Goal: Task Accomplishment & Management: Manage account settings

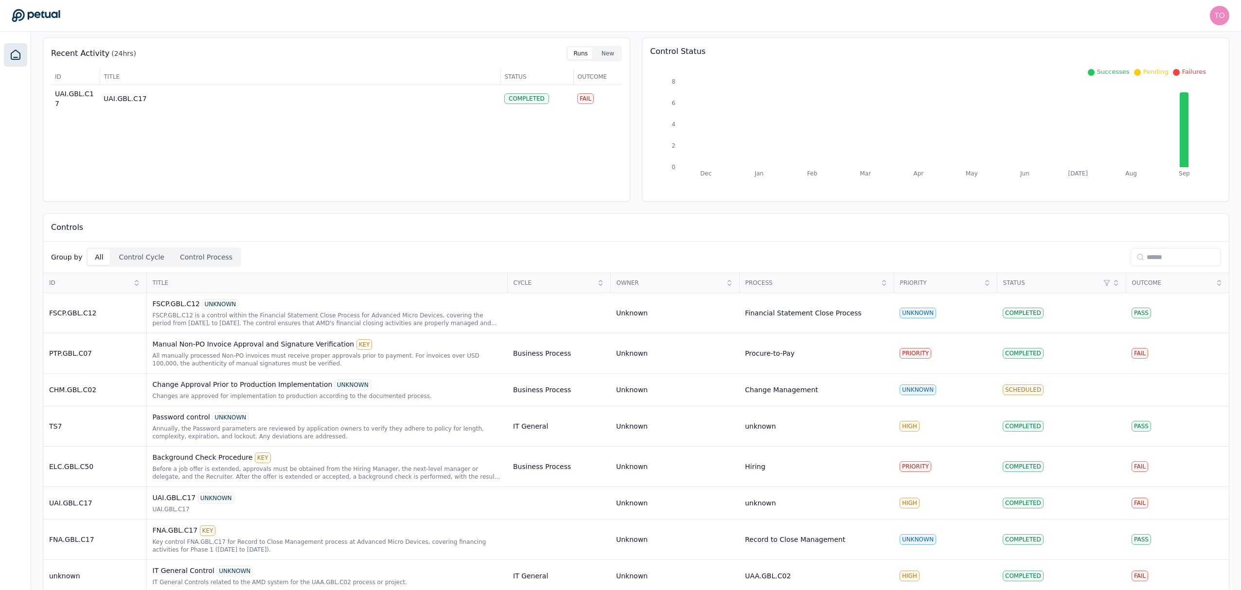
scroll to position [55, 0]
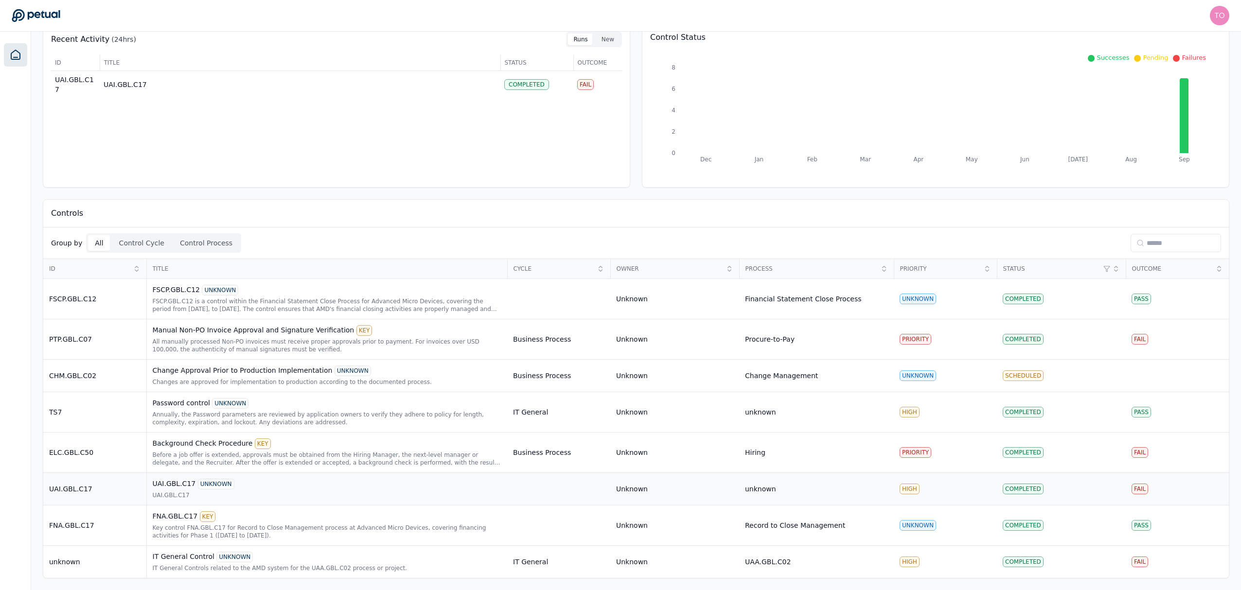
click at [417, 482] on div "UAI.GBL.C17 UNKNOWN" at bounding box center [327, 484] width 349 height 11
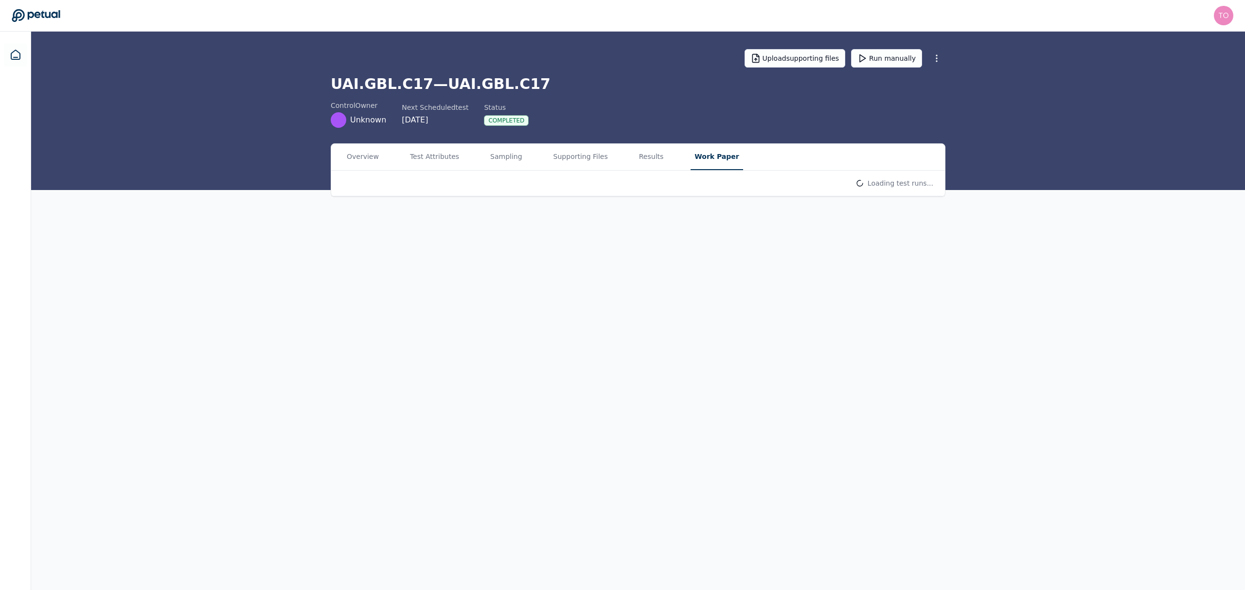
click at [705, 158] on button "Work Paper" at bounding box center [717, 157] width 52 height 26
click at [639, 156] on button "Results" at bounding box center [653, 157] width 36 height 26
click at [508, 158] on button "Sampling" at bounding box center [508, 157] width 44 height 26
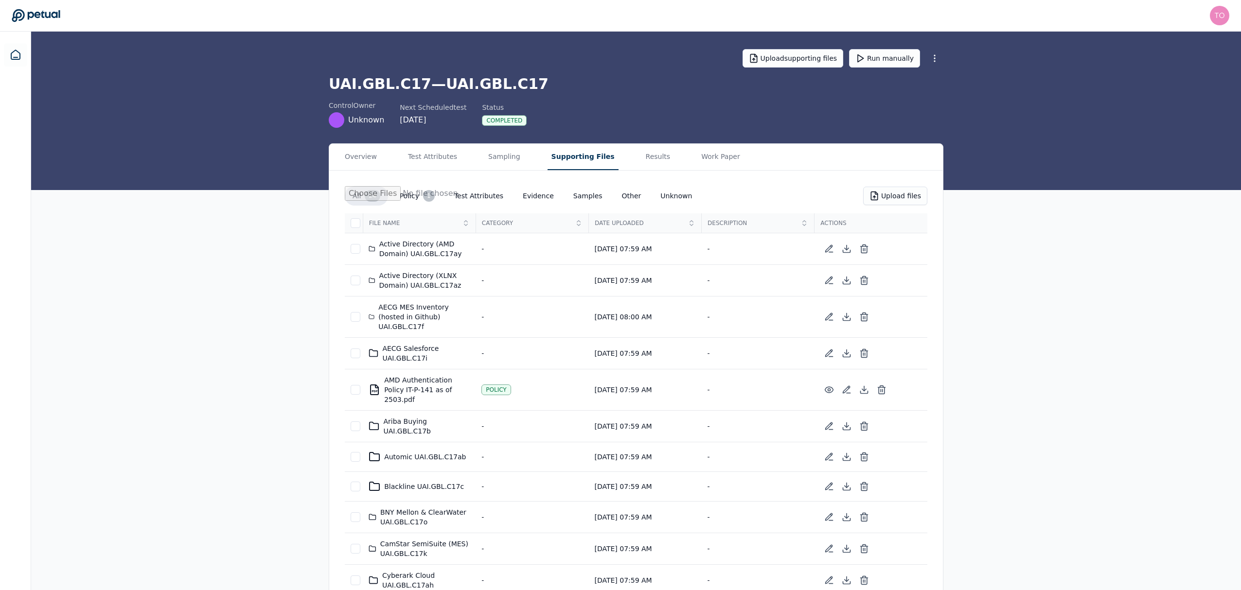
click at [591, 156] on button "Supporting Files" at bounding box center [583, 157] width 71 height 26
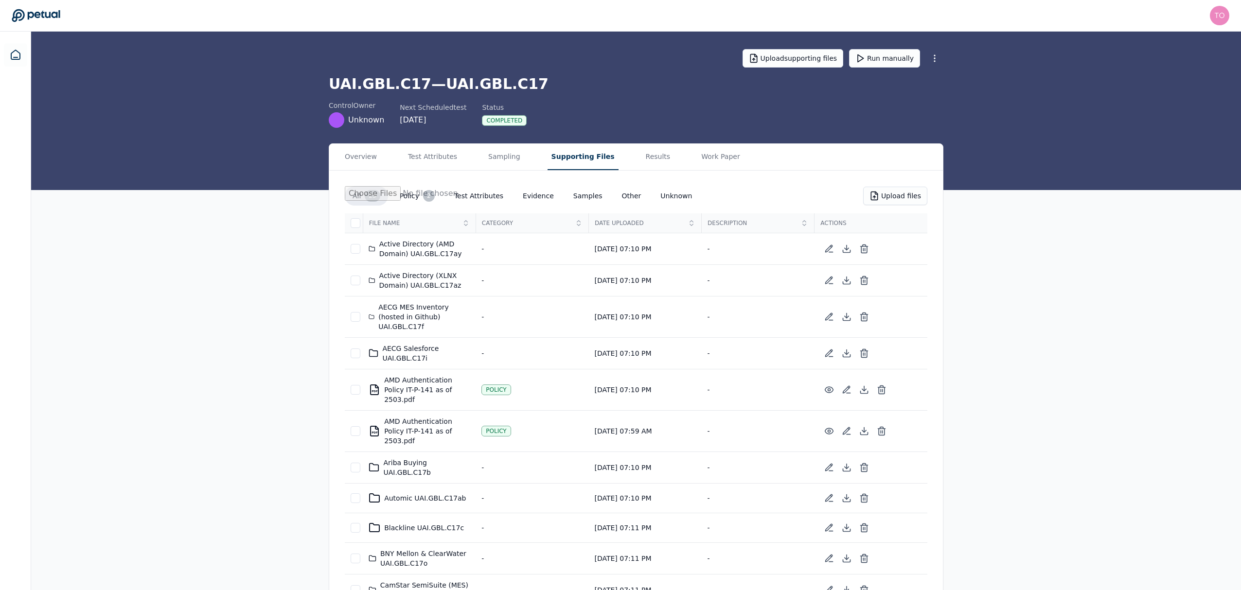
click at [903, 47] on div "Upload supporting files Run manually" at bounding box center [636, 58] width 615 height 34
click at [899, 65] on button "Run manually" at bounding box center [884, 58] width 71 height 18
click at [892, 58] on button "Run manually" at bounding box center [884, 58] width 71 height 18
click at [642, 154] on button "Results" at bounding box center [658, 157] width 33 height 26
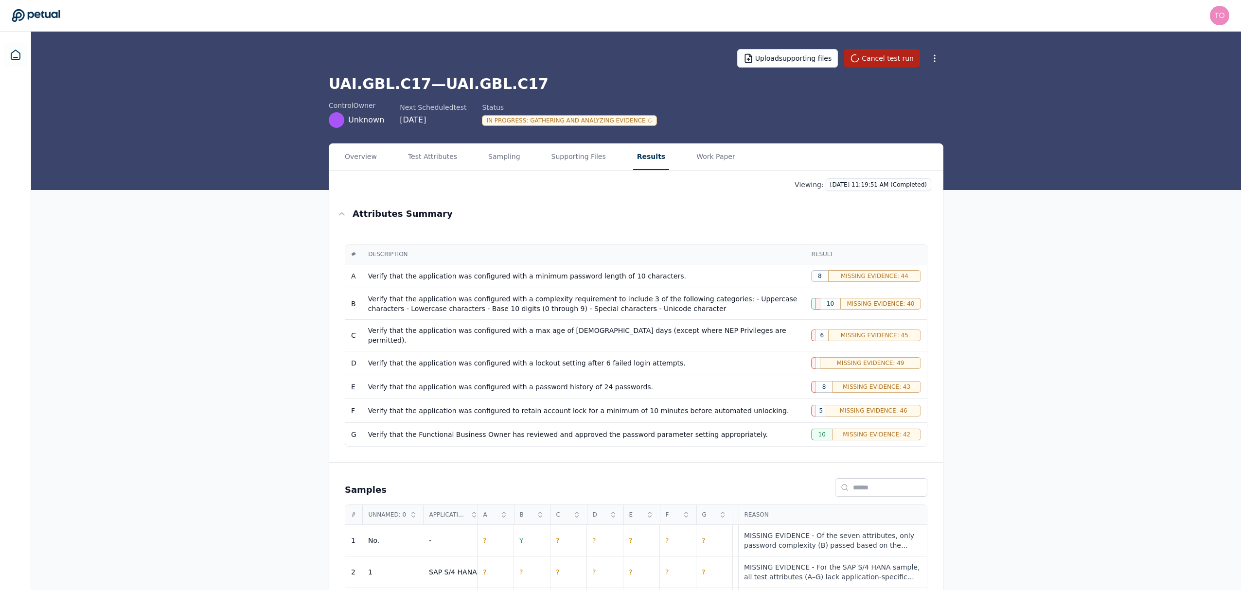
click at [812, 306] on div "1" at bounding box center [813, 304] width 4 height 12
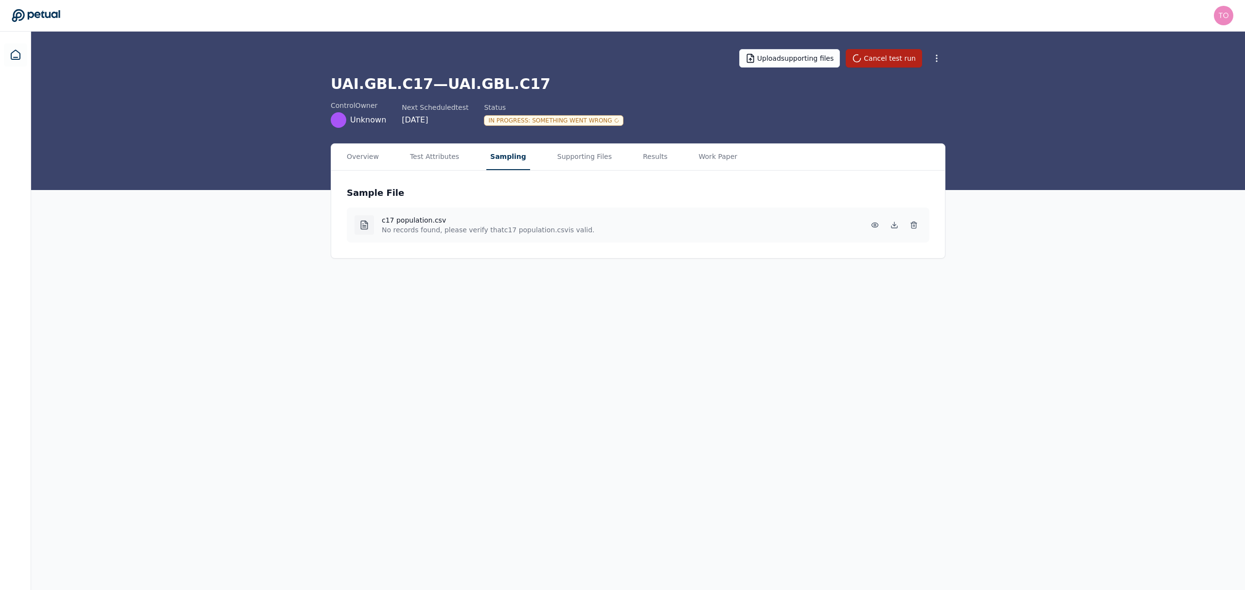
click at [488, 158] on button "Sampling" at bounding box center [508, 157] width 44 height 26
click at [486, 232] on p "52 records • User uploaded sample" at bounding box center [442, 230] width 121 height 10
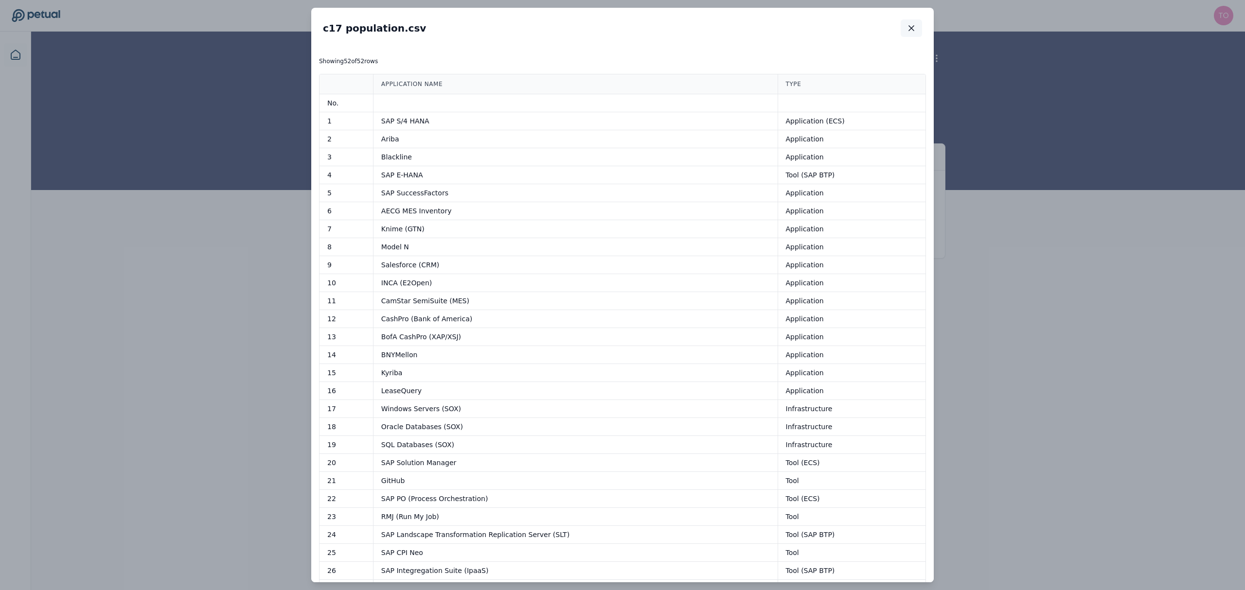
click at [911, 31] on icon "button" at bounding box center [912, 28] width 10 height 10
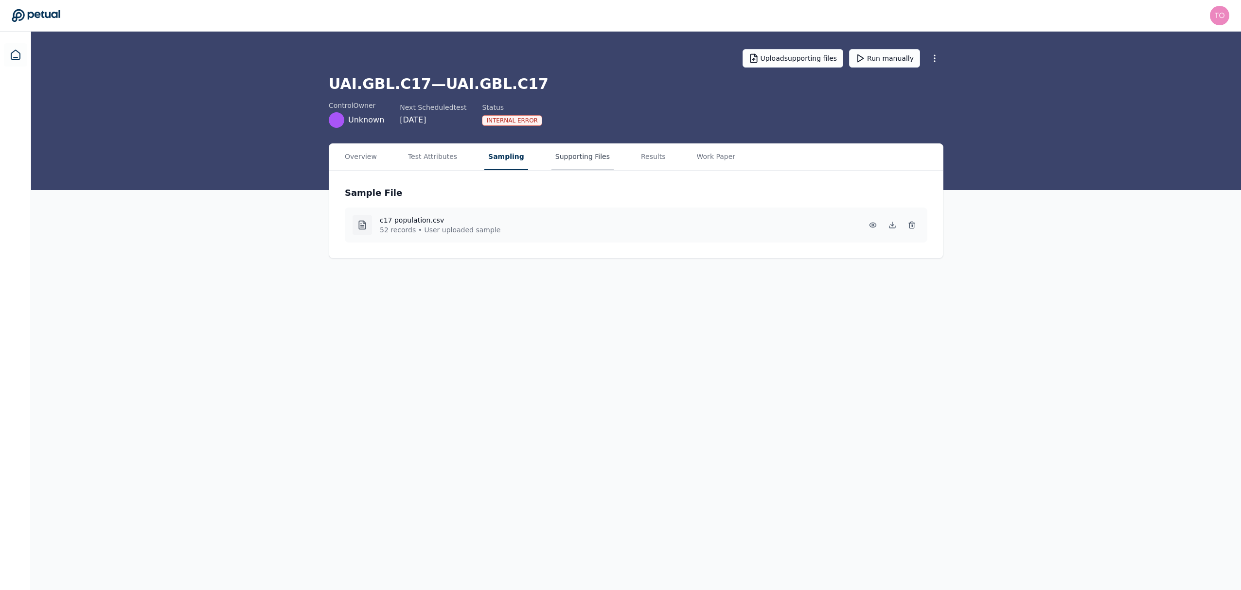
click at [565, 162] on button "Supporting Files" at bounding box center [583, 157] width 62 height 26
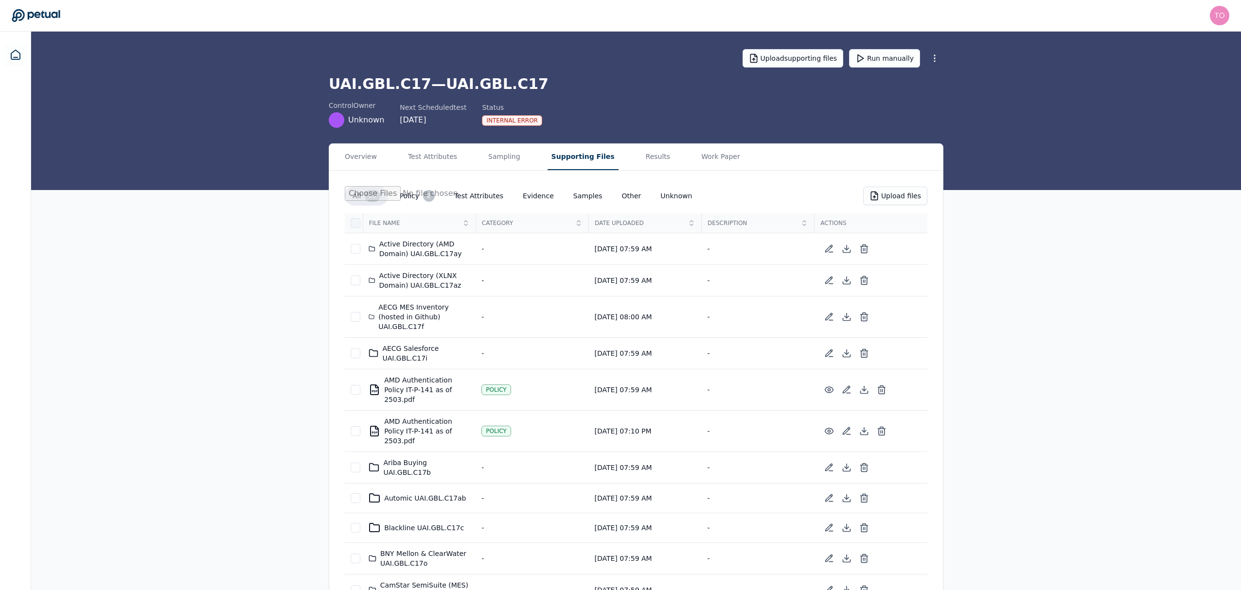
click at [355, 224] on div at bounding box center [356, 223] width 10 height 10
click at [838, 201] on button "Delete Selected Files" at bounding box center [811, 196] width 95 height 18
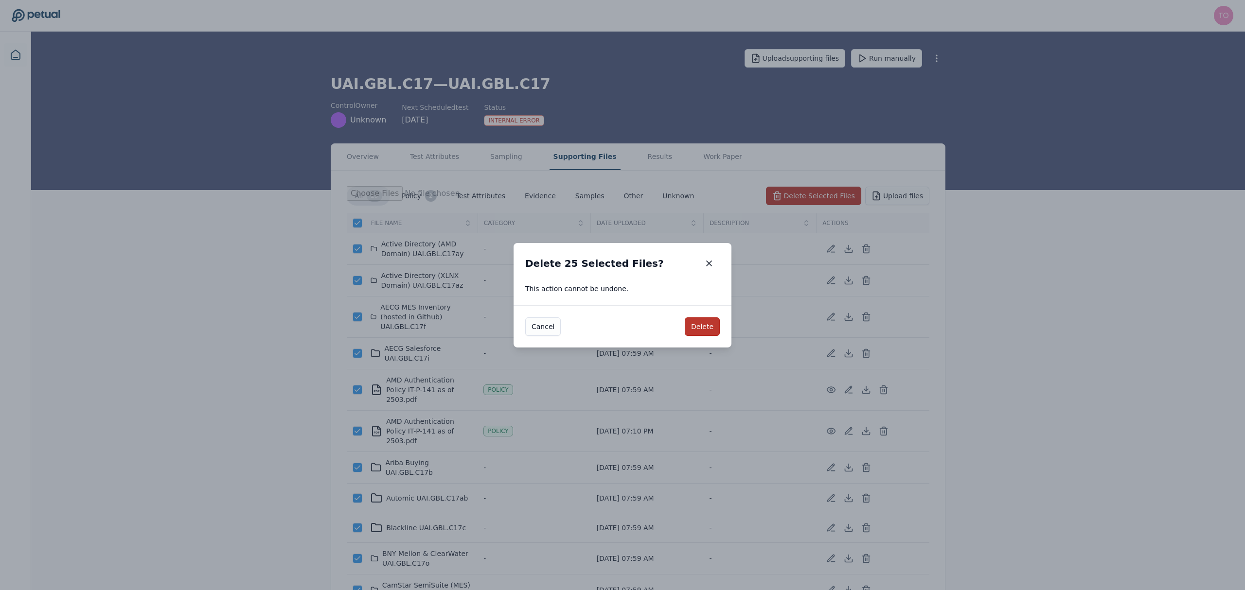
click at [703, 329] on button "Delete" at bounding box center [702, 327] width 35 height 18
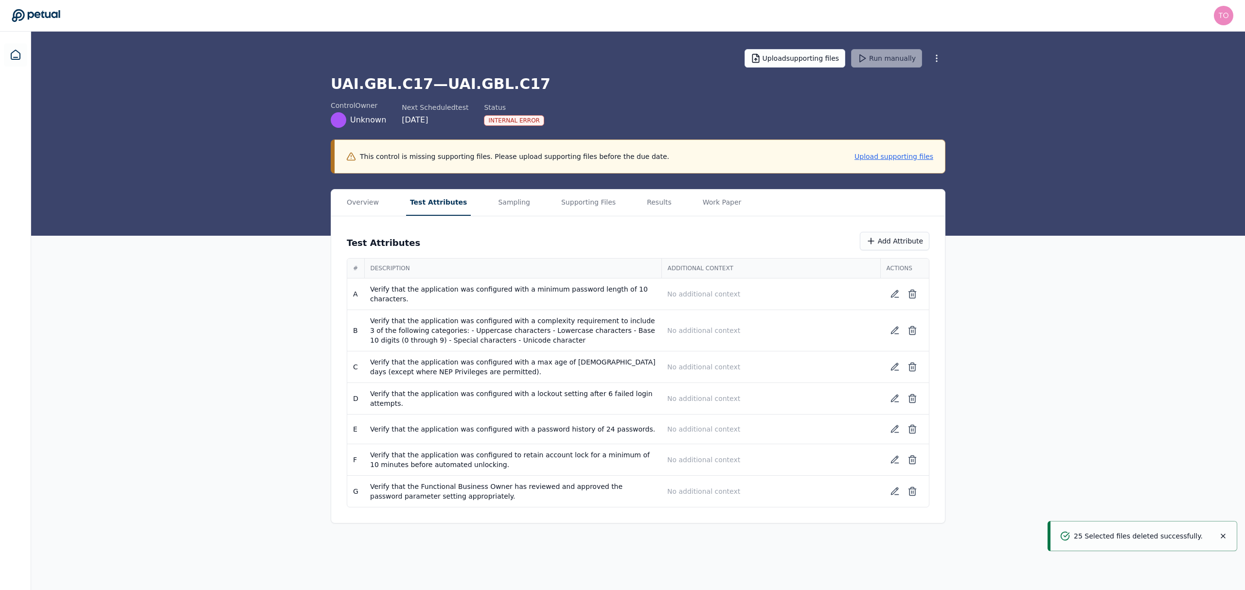
click at [423, 201] on button "Test Attributes" at bounding box center [438, 203] width 65 height 26
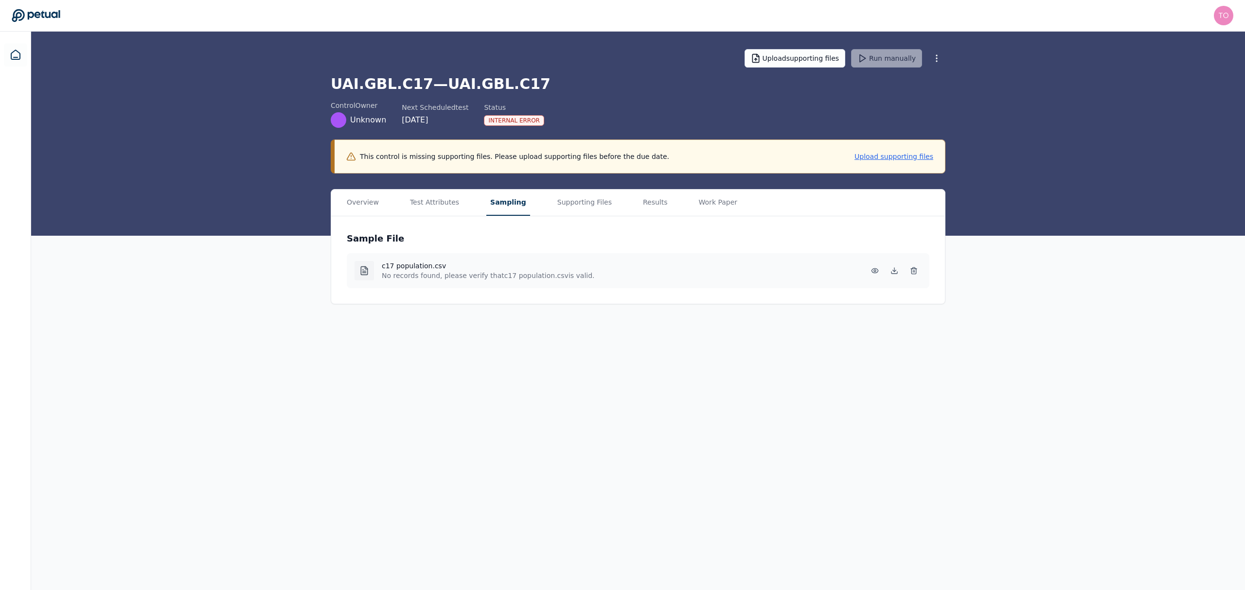
click at [502, 202] on button "Sampling" at bounding box center [508, 203] width 44 height 26
click at [919, 270] on button at bounding box center [914, 271] width 16 height 16
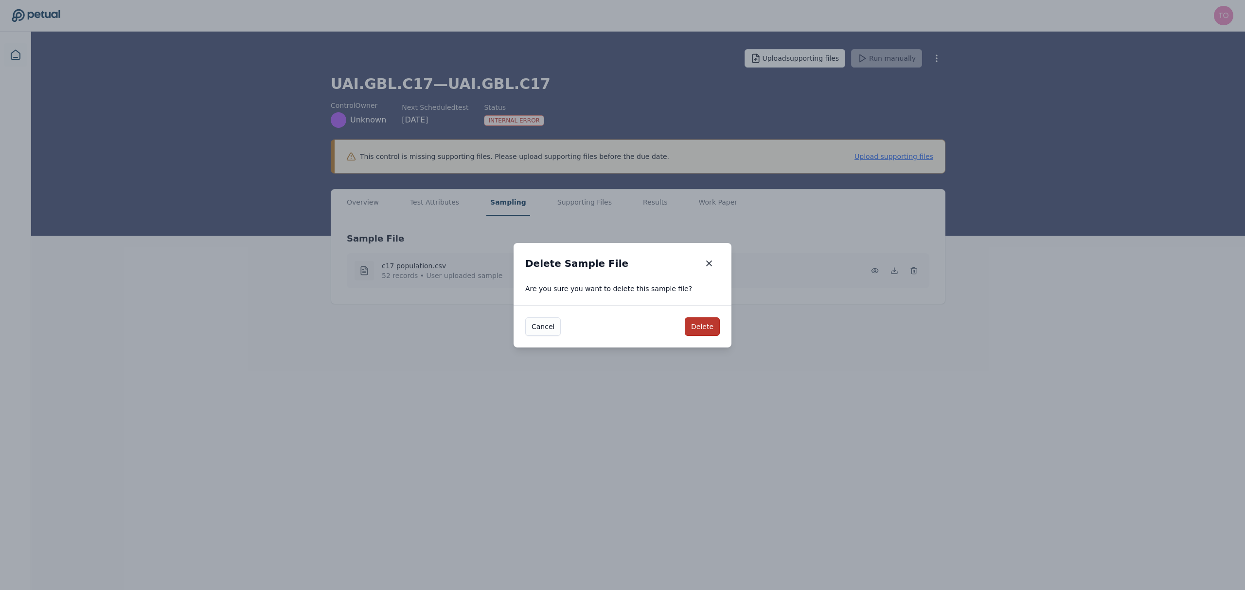
click at [698, 325] on button "Delete" at bounding box center [702, 327] width 35 height 18
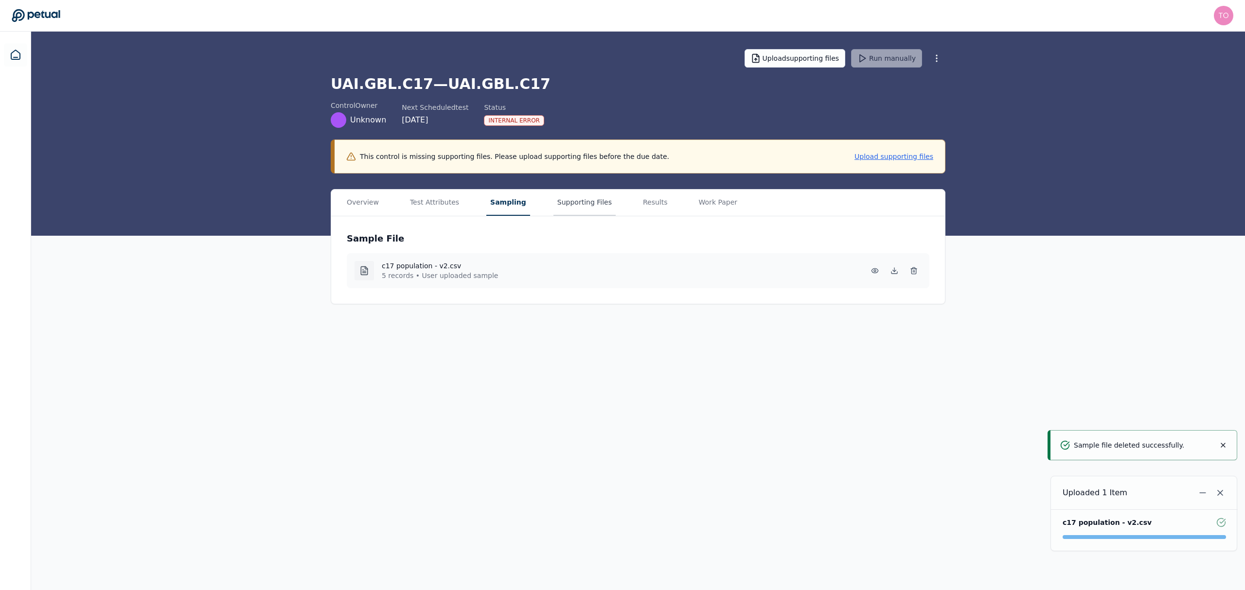
click at [560, 203] on button "Supporting Files" at bounding box center [585, 203] width 62 height 26
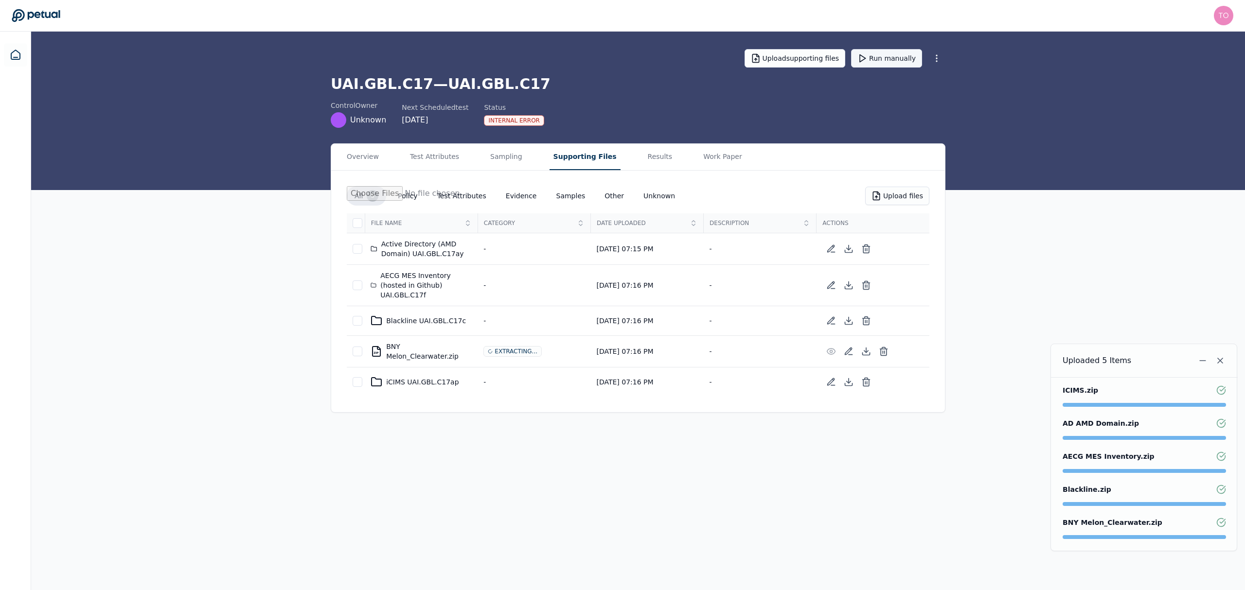
click at [901, 55] on button "Run manually" at bounding box center [886, 58] width 71 height 18
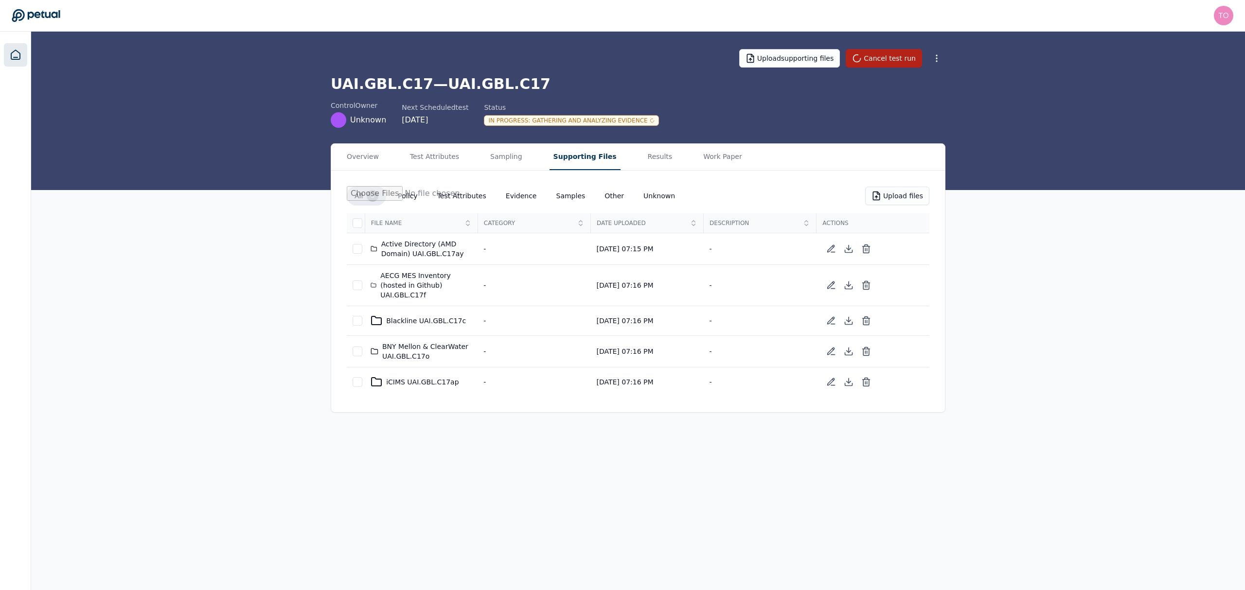
click at [19, 58] on icon at bounding box center [15, 54] width 9 height 9
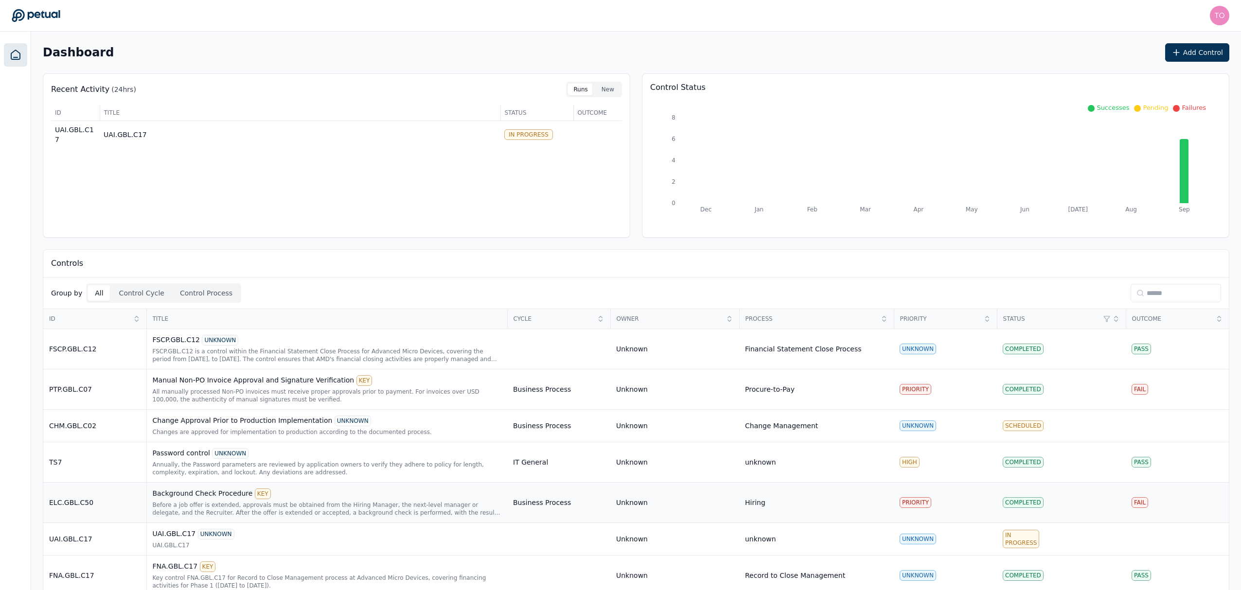
scroll to position [55, 0]
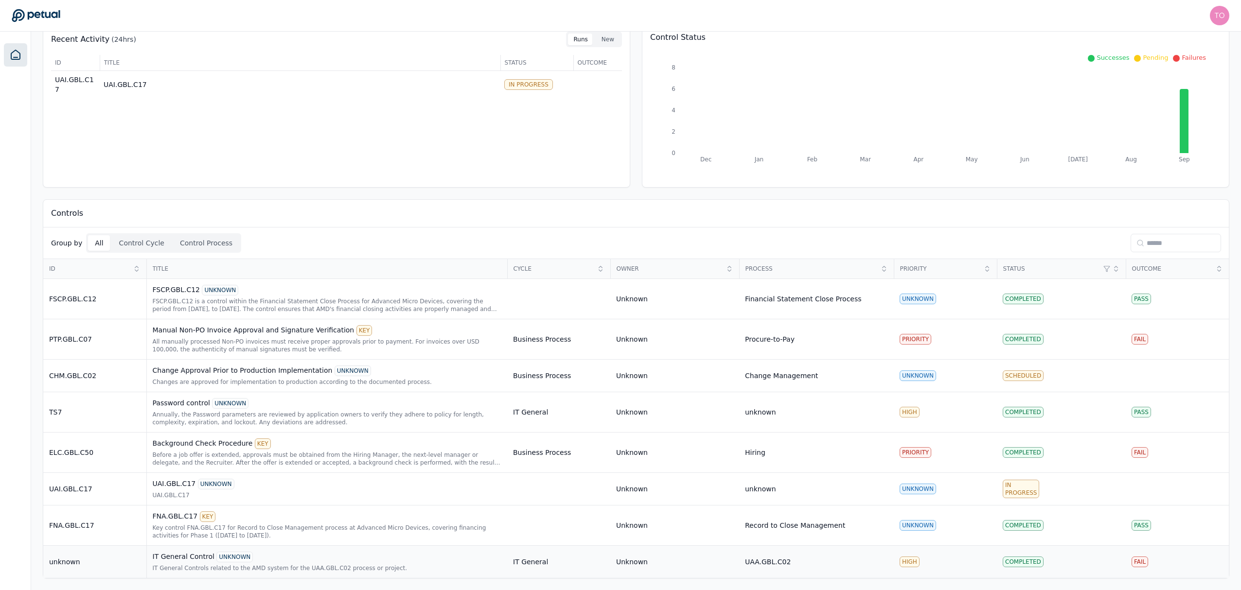
click at [128, 561] on div "unknown" at bounding box center [94, 562] width 91 height 10
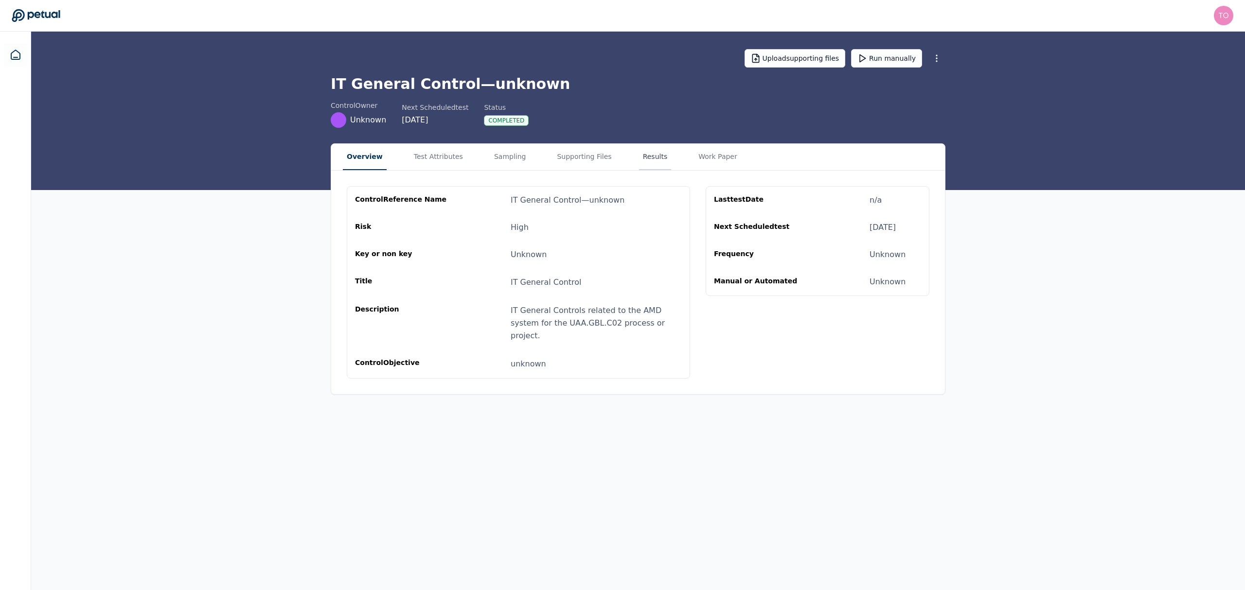
drag, startPoint x: 631, startPoint y: 153, endPoint x: 641, endPoint y: 153, distance: 9.2
click at [639, 153] on button "Results" at bounding box center [655, 157] width 33 height 26
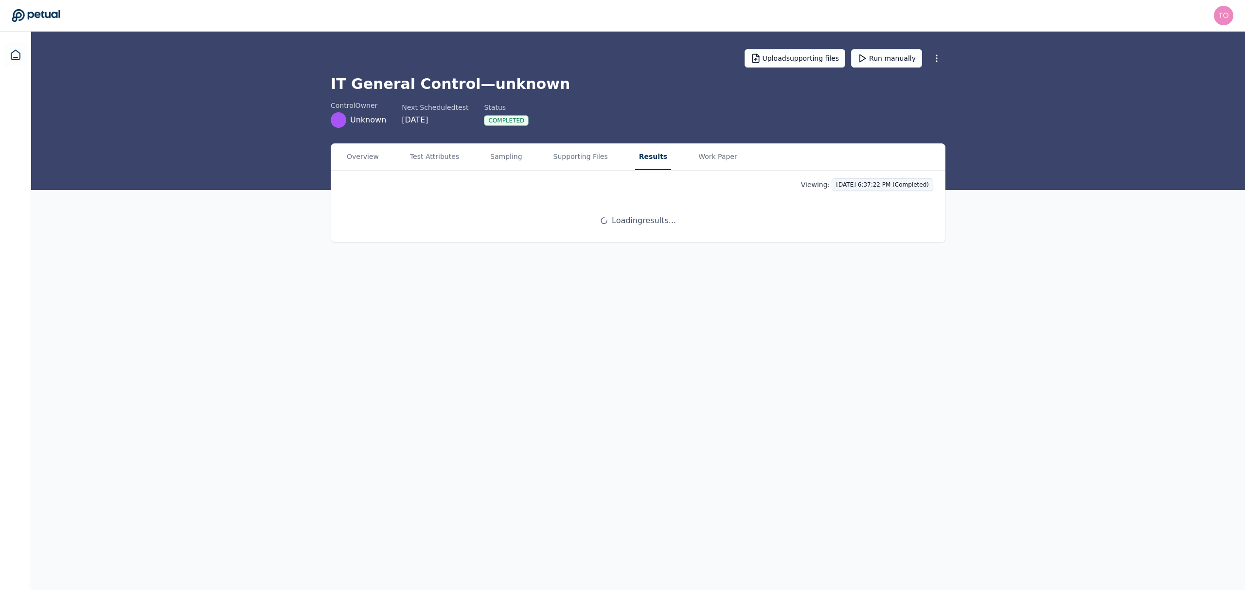
click at [895, 186] on html "tony.bolasna@amd.com tony.bolasna@amd.com Sign out Upload supporting files Run …" at bounding box center [622, 295] width 1245 height 590
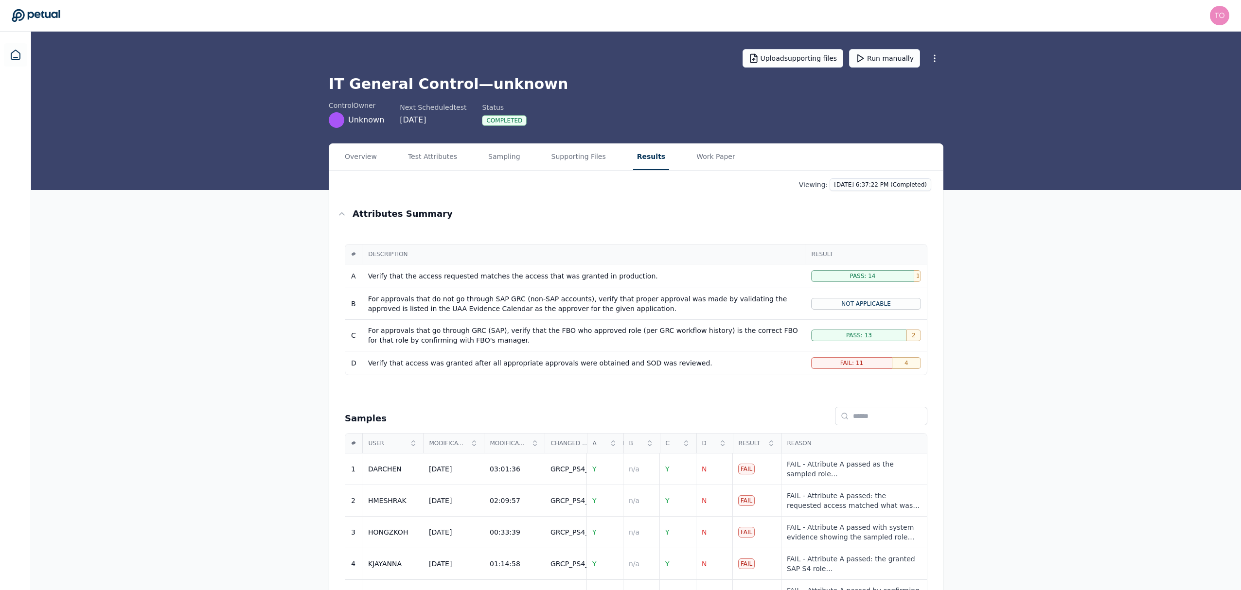
click at [1068, 240] on html "tony.bolasna@amd.com tony.bolasna@amd.com Sign out Upload supporting files Run …" at bounding box center [620, 472] width 1241 height 944
click at [896, 61] on button "Run manually" at bounding box center [884, 58] width 71 height 18
click at [18, 57] on icon at bounding box center [16, 55] width 12 height 12
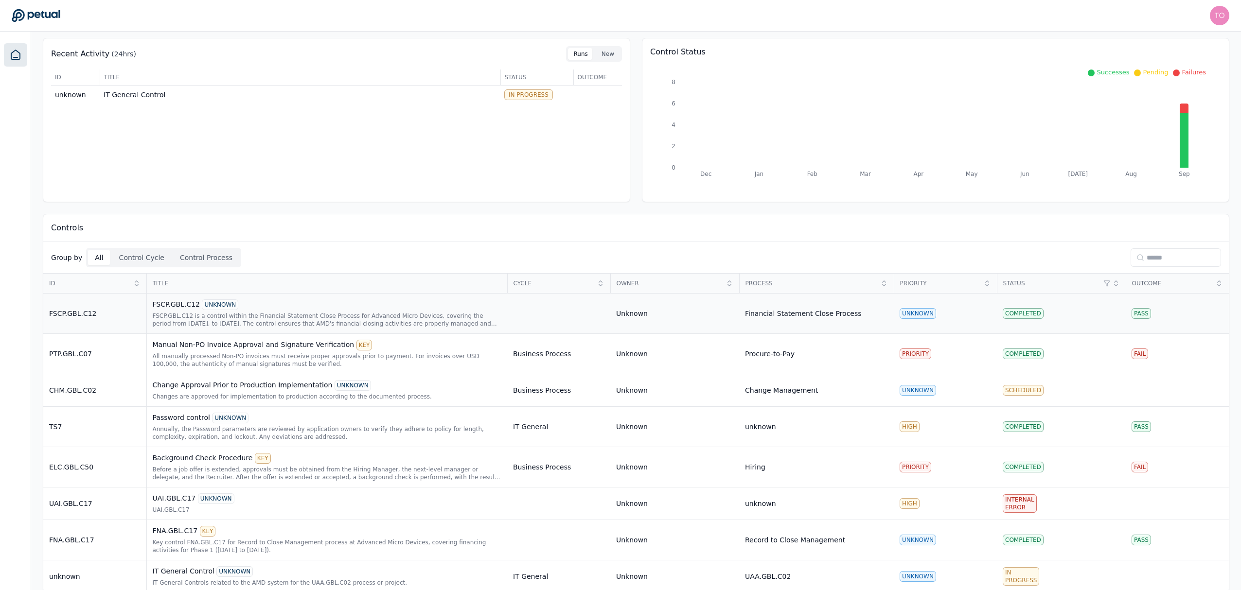
scroll to position [55, 0]
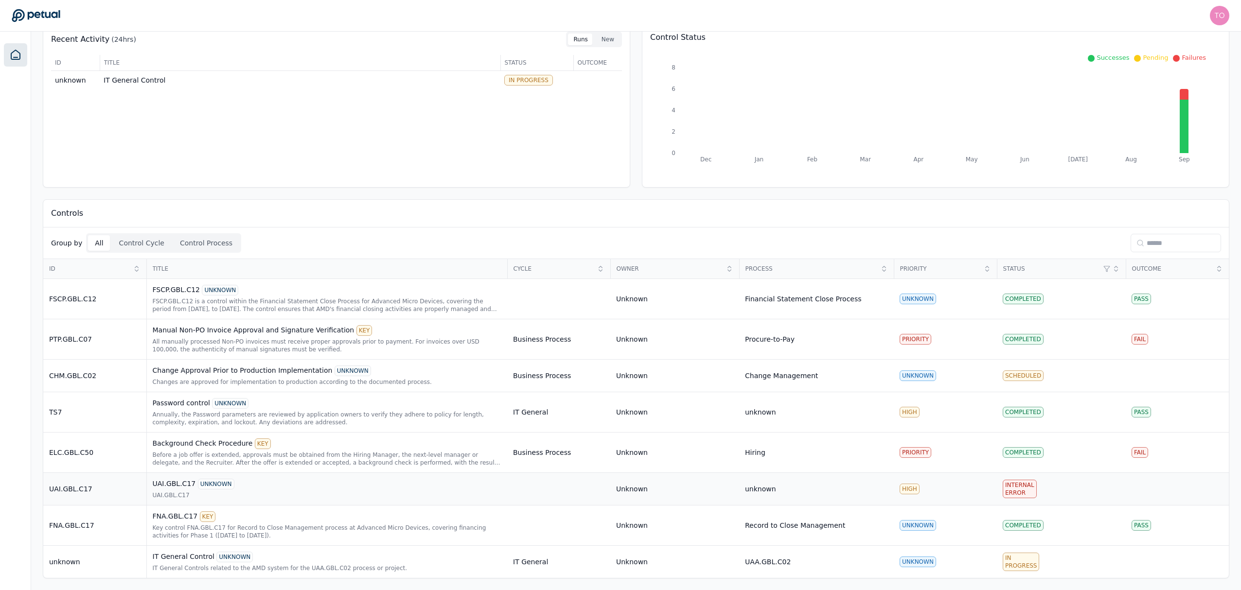
click at [429, 495] on div "UAI.GBL.C17" at bounding box center [327, 496] width 349 height 8
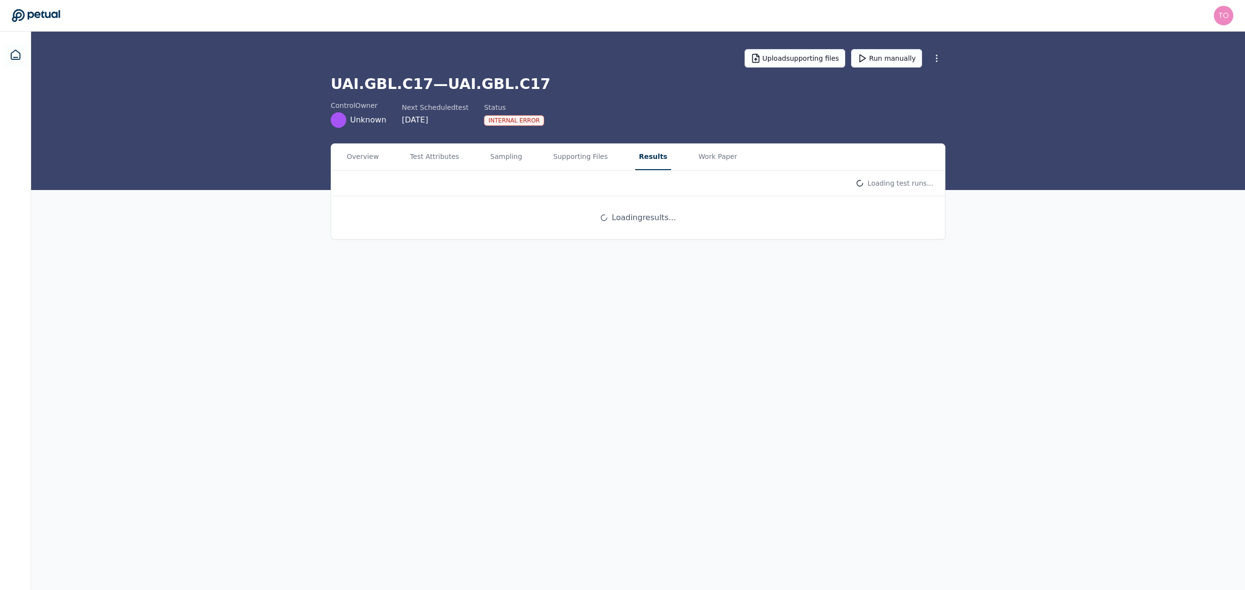
click at [635, 158] on button "Results" at bounding box center [653, 157] width 36 height 26
click at [707, 156] on button "Work Paper" at bounding box center [718, 157] width 47 height 26
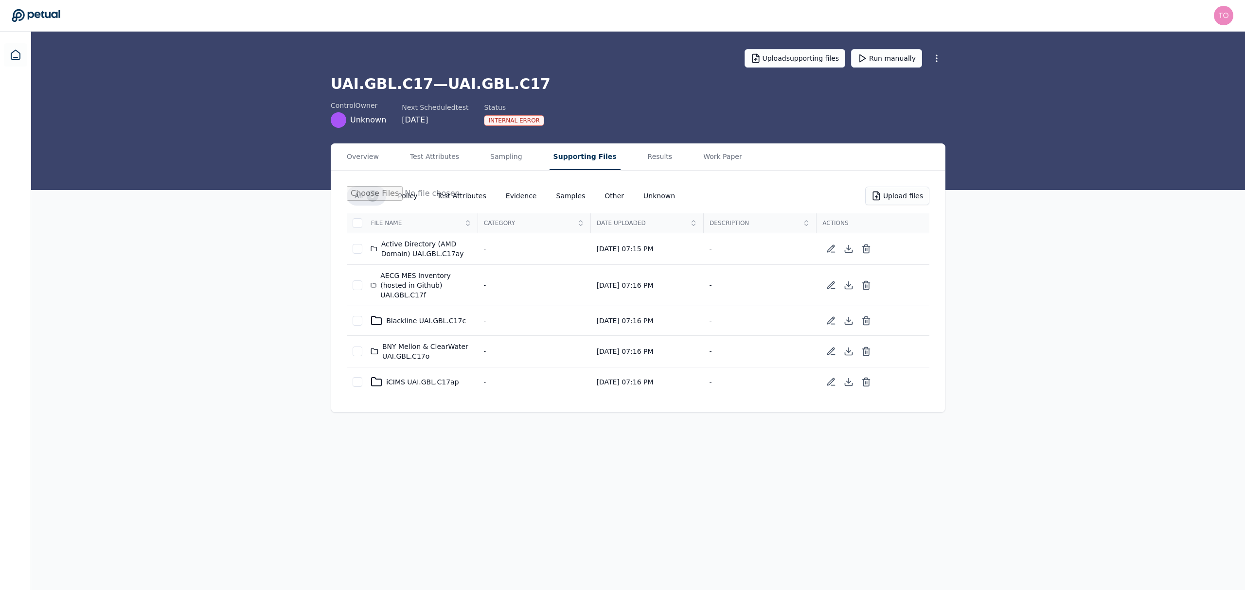
click at [576, 156] on button "Supporting Files" at bounding box center [585, 157] width 71 height 26
click at [360, 223] on div at bounding box center [358, 223] width 10 height 10
click at [819, 200] on button "Delete Selected Files" at bounding box center [813, 196] width 95 height 18
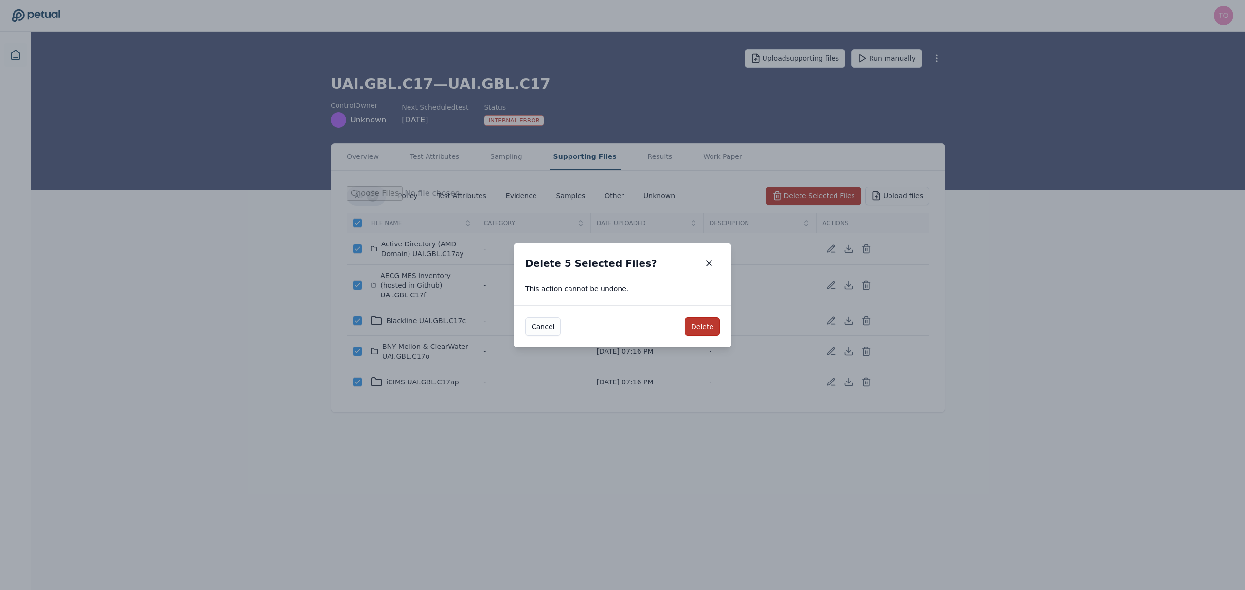
click at [707, 323] on button "Delete" at bounding box center [702, 327] width 35 height 18
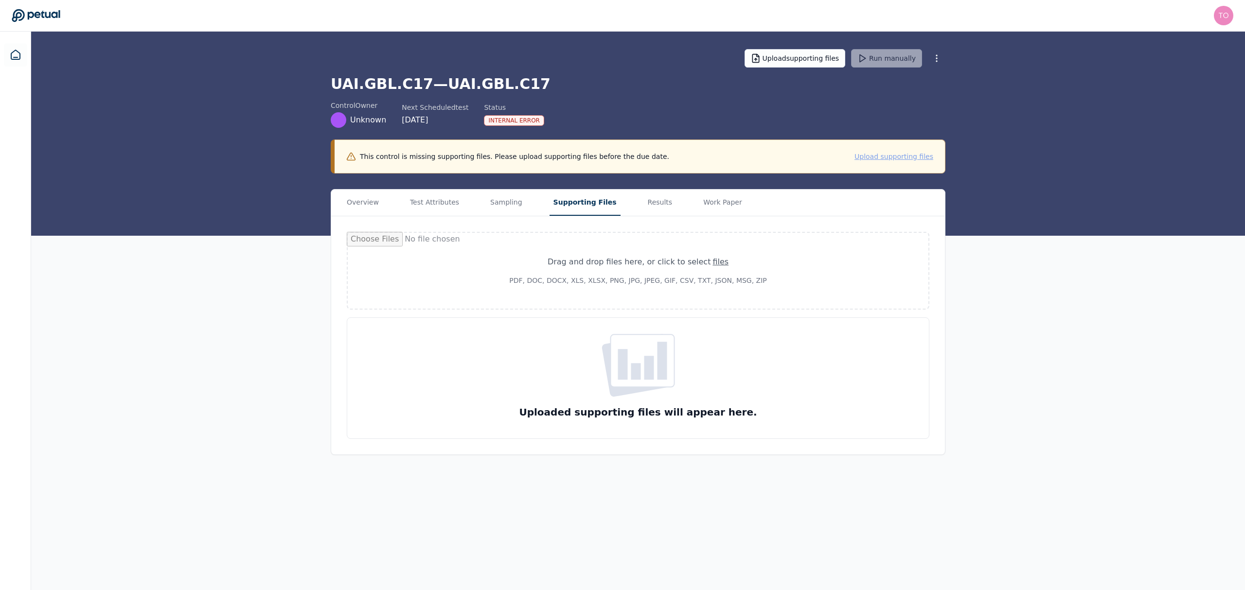
click at [899, 155] on button "Upload supporting files" at bounding box center [894, 157] width 79 height 10
click at [713, 261] on div "files" at bounding box center [721, 262] width 16 height 12
type input "**********"
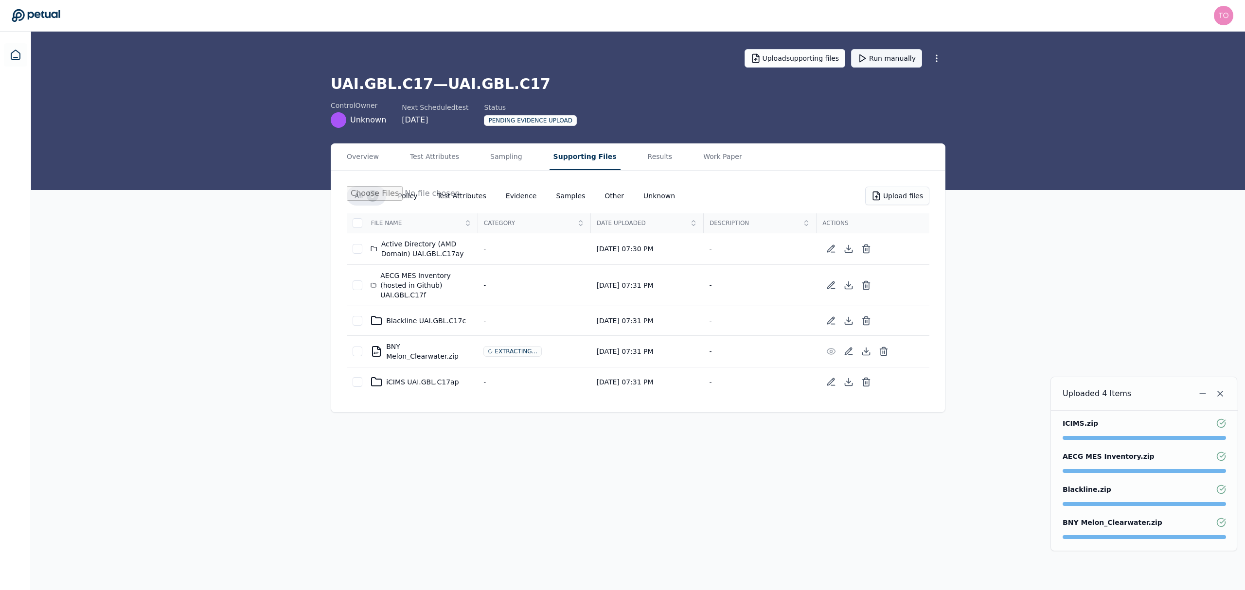
click at [891, 61] on button "Run manually" at bounding box center [886, 58] width 71 height 18
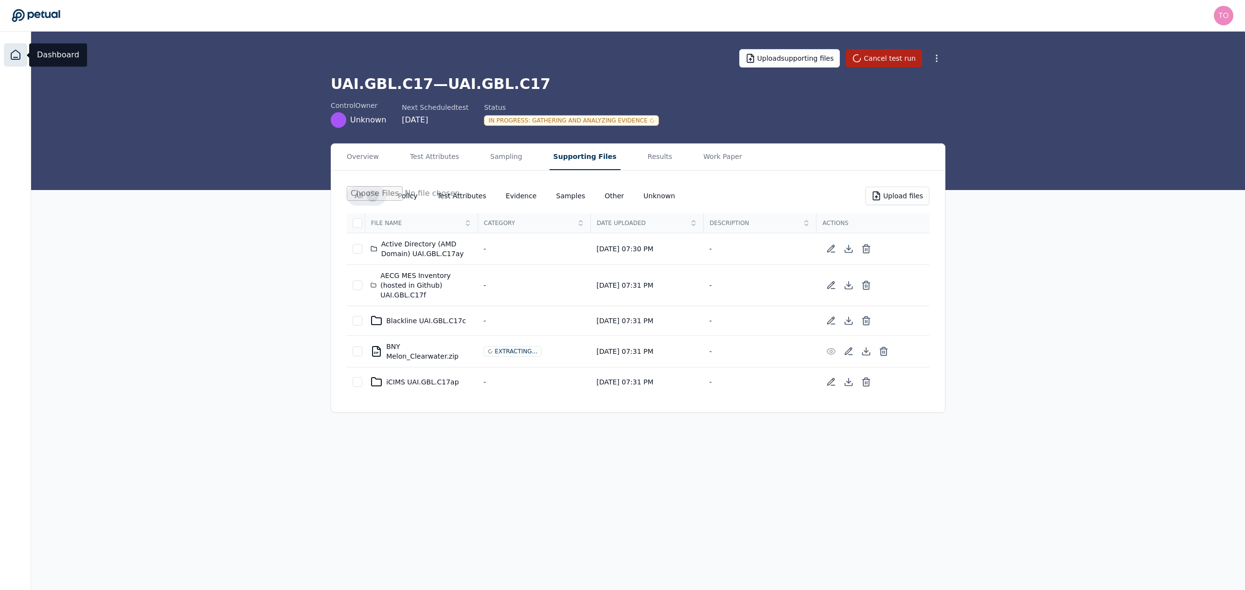
click at [14, 59] on icon at bounding box center [15, 54] width 9 height 9
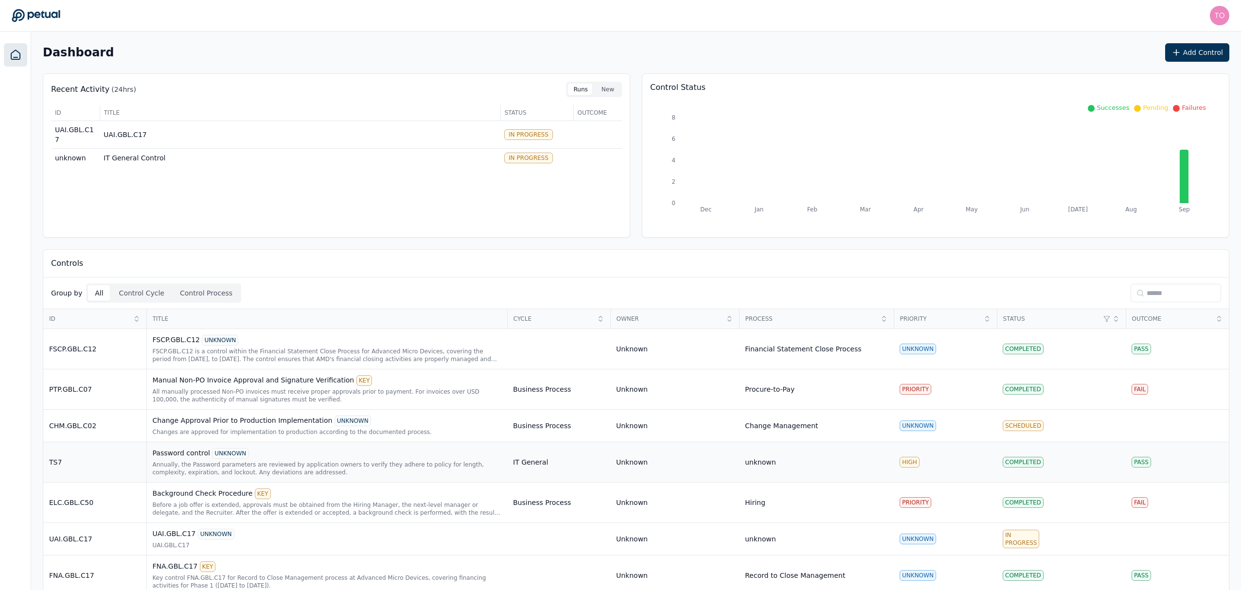
scroll to position [55, 0]
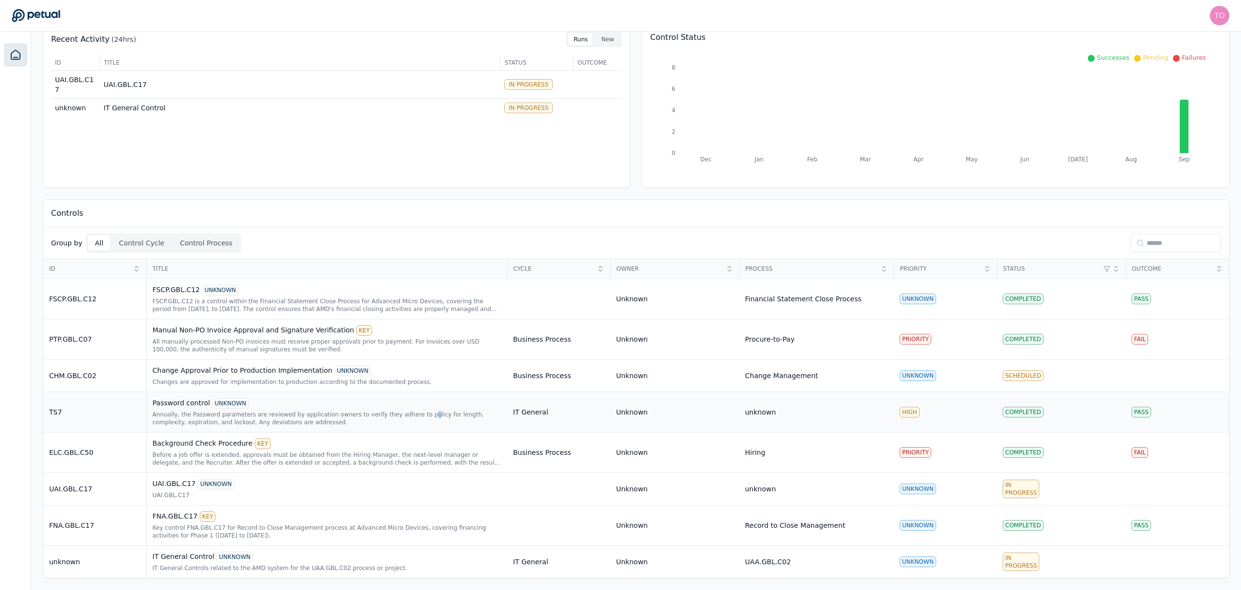
click at [403, 411] on div "Annually, the Password parameters are reviewed by application owners to verify …" at bounding box center [327, 419] width 349 height 16
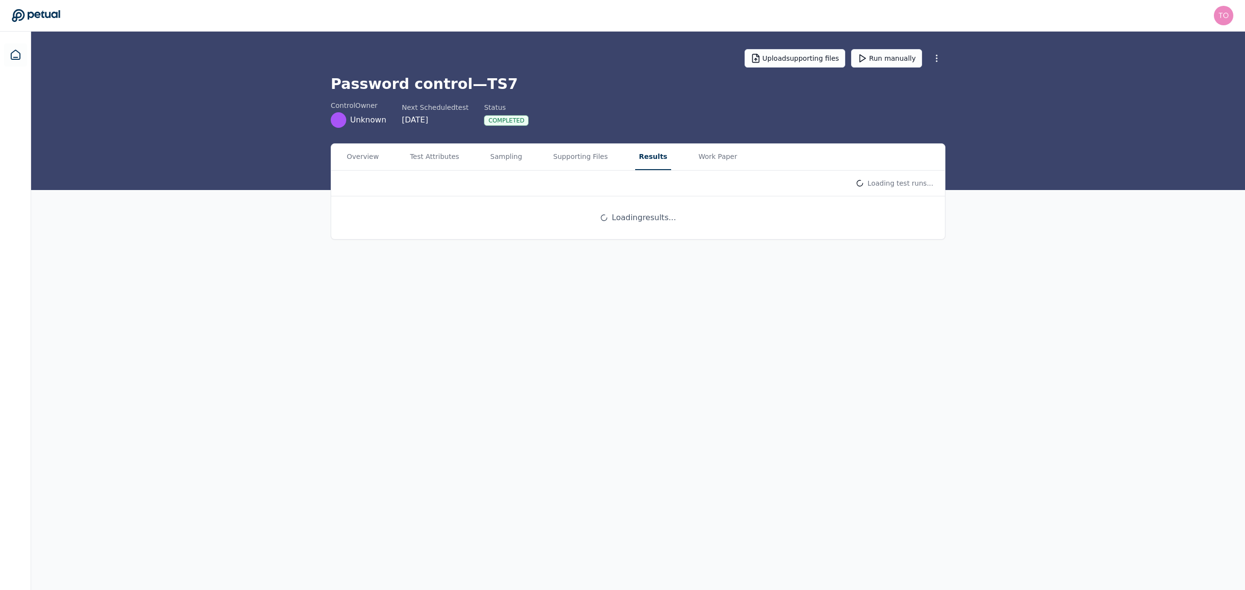
click at [635, 159] on button "Results" at bounding box center [653, 157] width 36 height 26
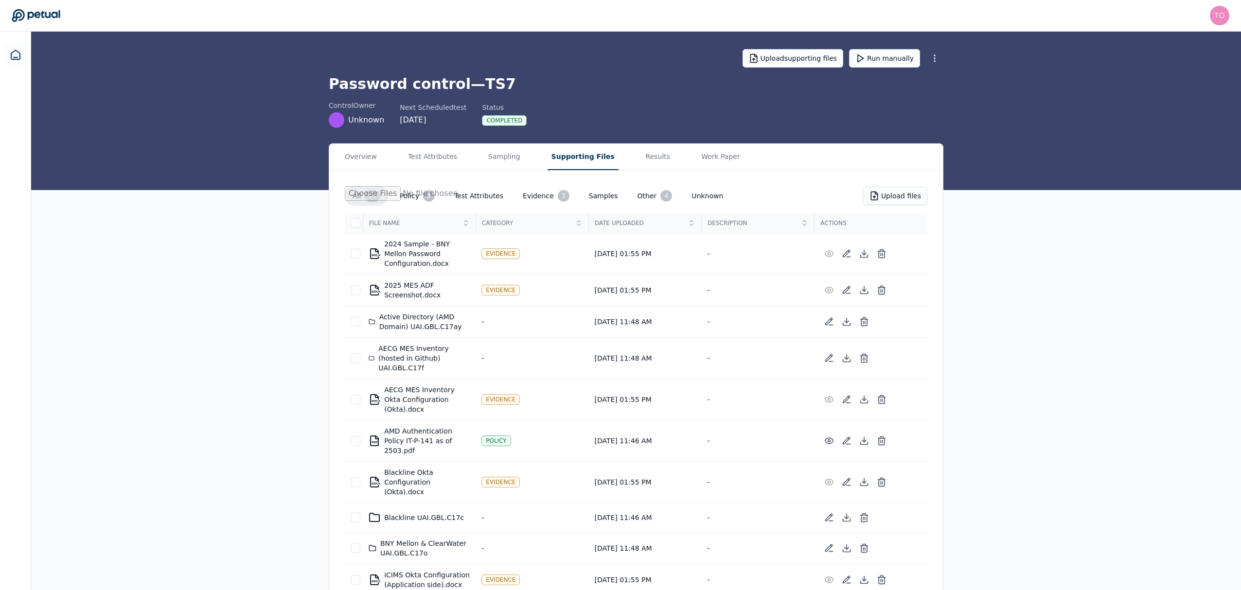
click at [572, 152] on button "Supporting Files" at bounding box center [583, 157] width 71 height 26
click at [699, 153] on button "Work Paper" at bounding box center [722, 157] width 47 height 26
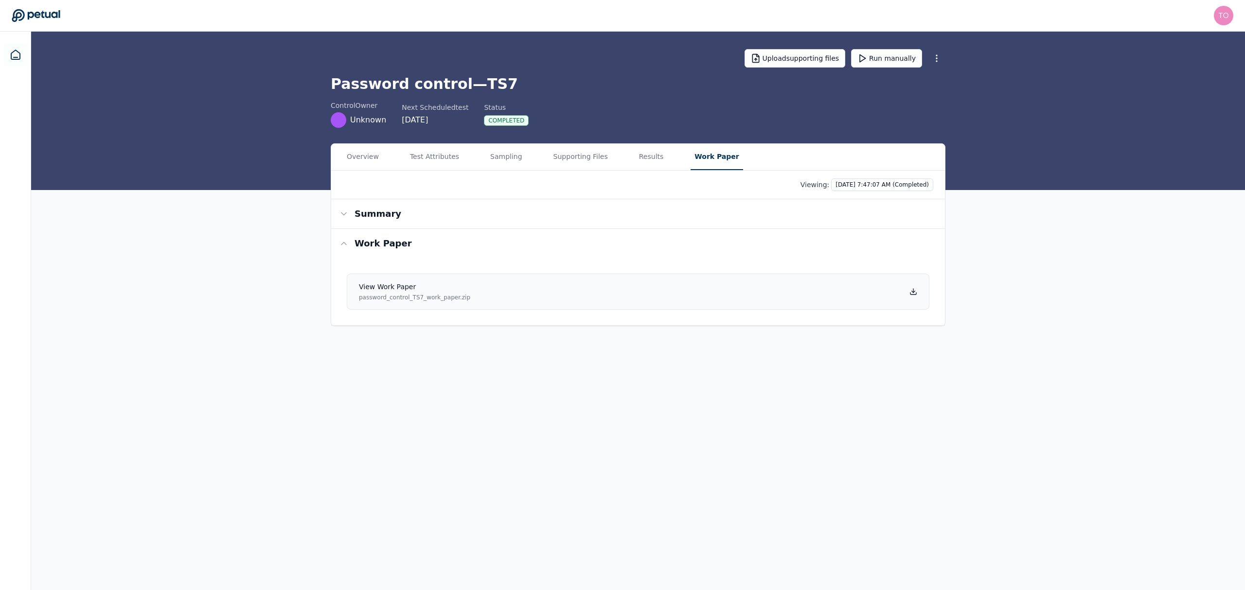
click at [910, 290] on icon at bounding box center [914, 292] width 8 height 8
click at [439, 158] on button "Test Attributes" at bounding box center [434, 157] width 57 height 26
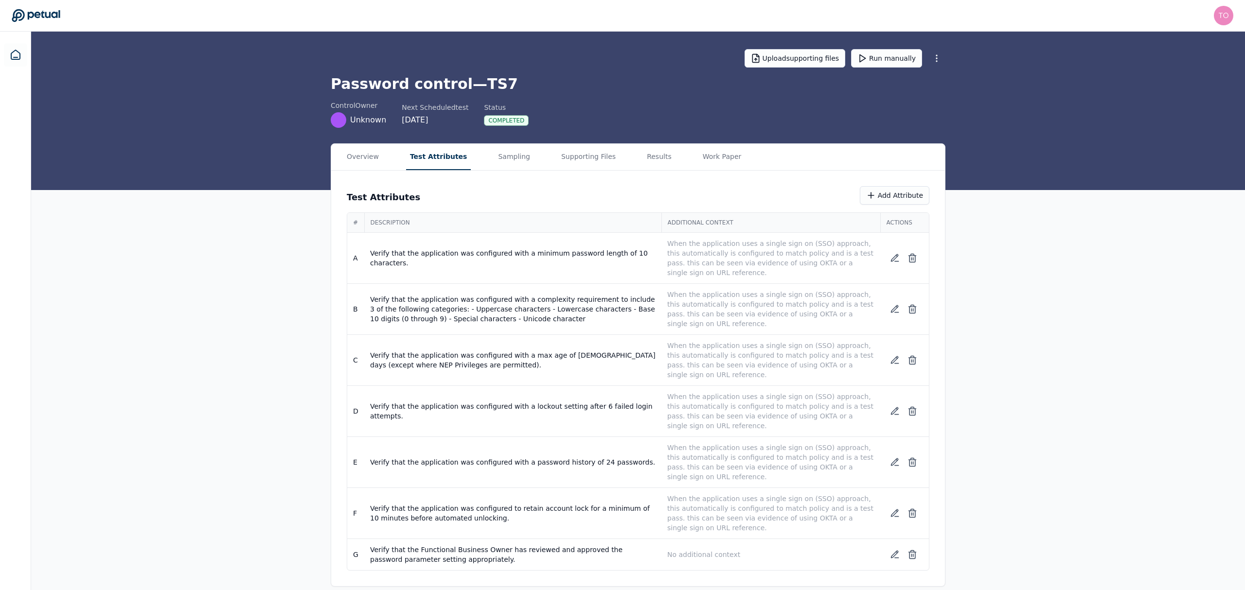
click at [1135, 300] on div "Overview Test Attributes Sampling Supporting Files Results Work Paper Test Attr…" at bounding box center [638, 365] width 1214 height 444
drag, startPoint x: 497, startPoint y: 157, endPoint x: 514, endPoint y: 157, distance: 17.0
click at [499, 157] on button "Sampling" at bounding box center [514, 157] width 40 height 26
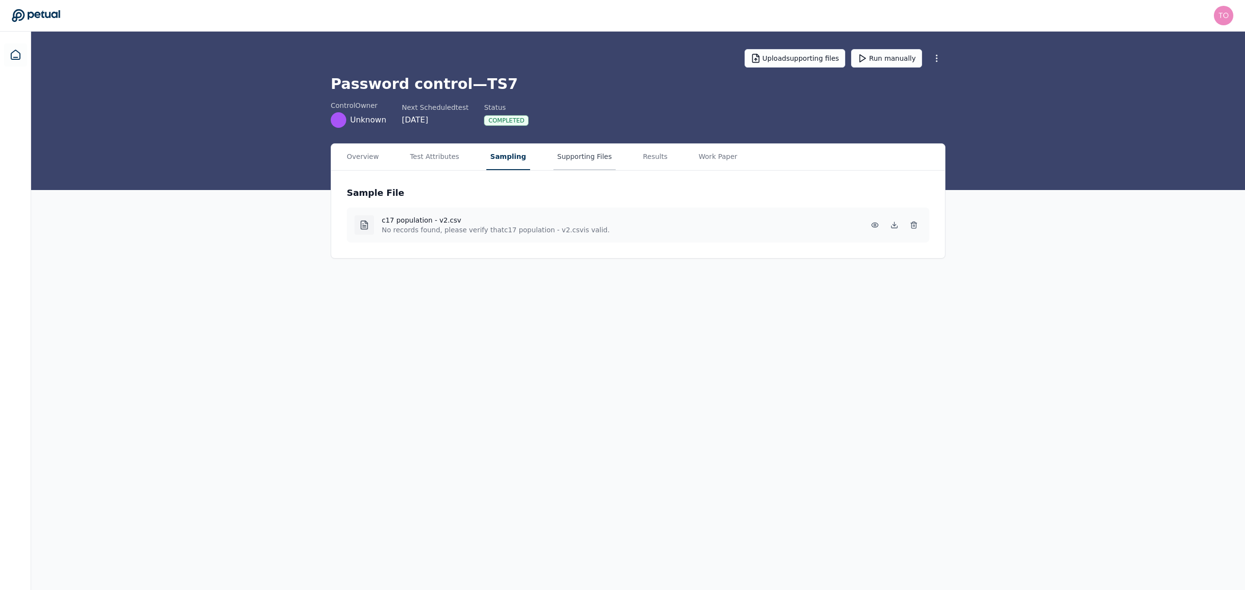
click at [590, 156] on button "Supporting Files" at bounding box center [585, 157] width 62 height 26
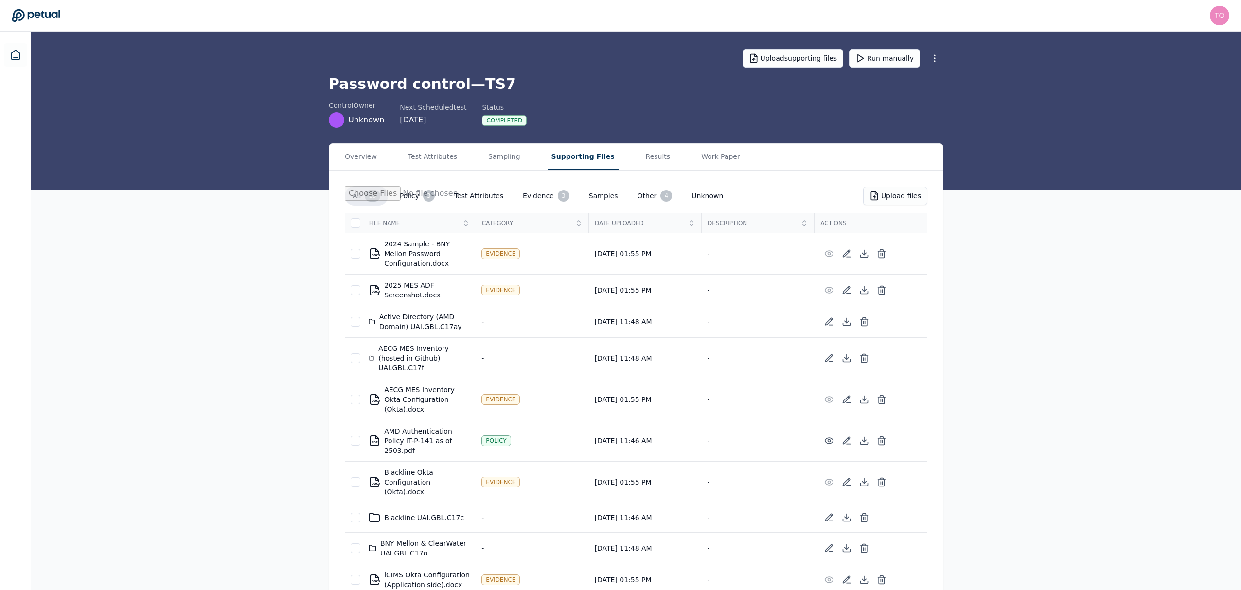
click at [661, 151] on div "Overview Test Attributes Sampling Supporting Files Results Work Paper" at bounding box center [636, 157] width 614 height 27
click at [644, 159] on button "Results" at bounding box center [660, 157] width 33 height 26
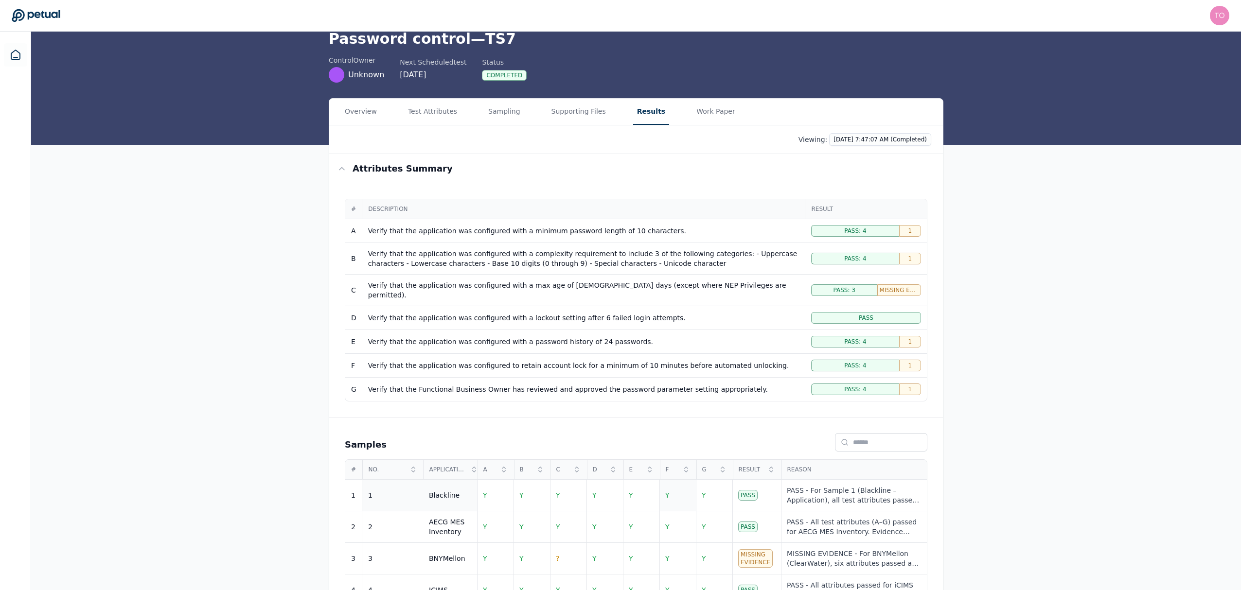
scroll to position [109, 0]
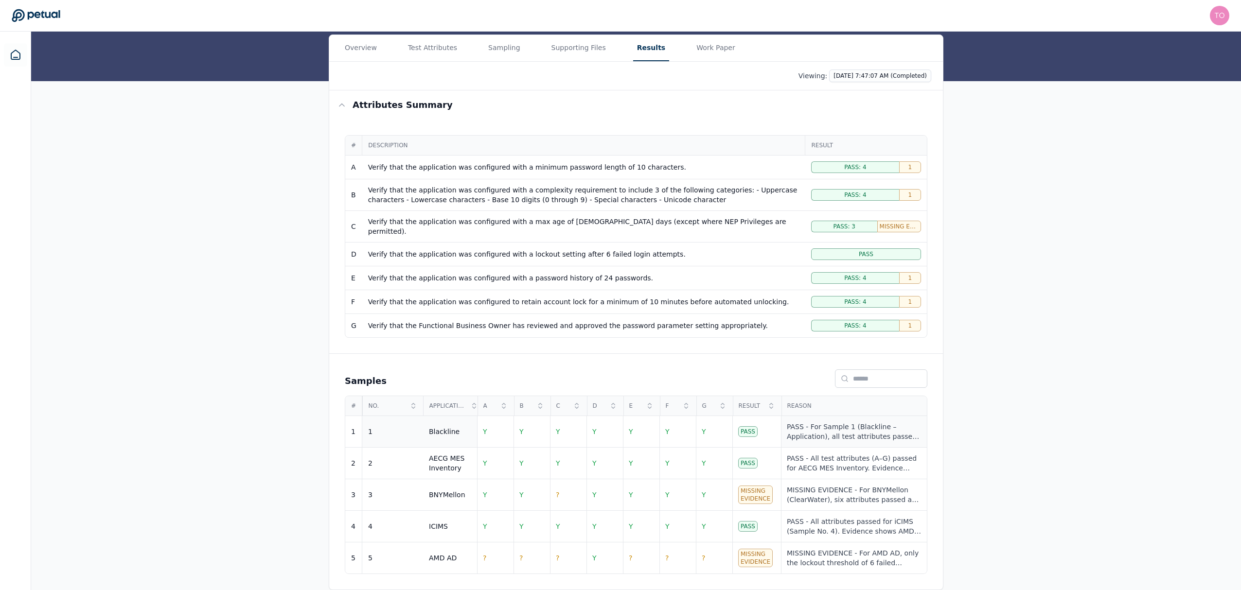
click at [853, 422] on div "PASS - For Sample 1 (Blackline – Application), all test attributes passed. Evid…" at bounding box center [854, 431] width 134 height 19
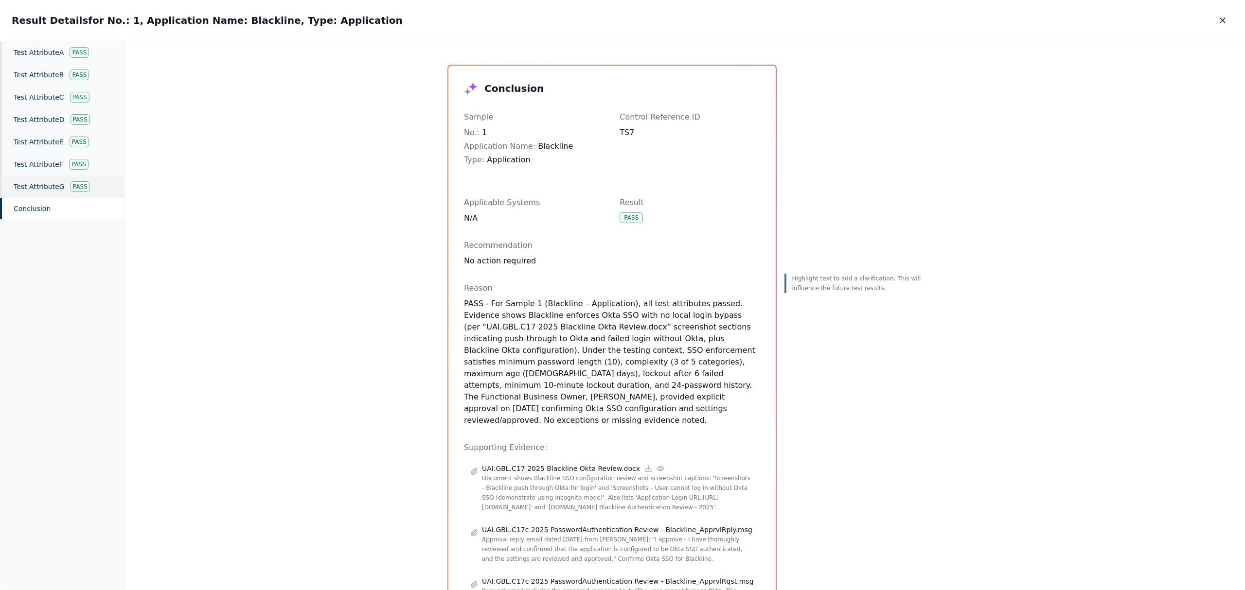
click at [39, 186] on div "Test Attribute G Pass" at bounding box center [62, 187] width 124 height 22
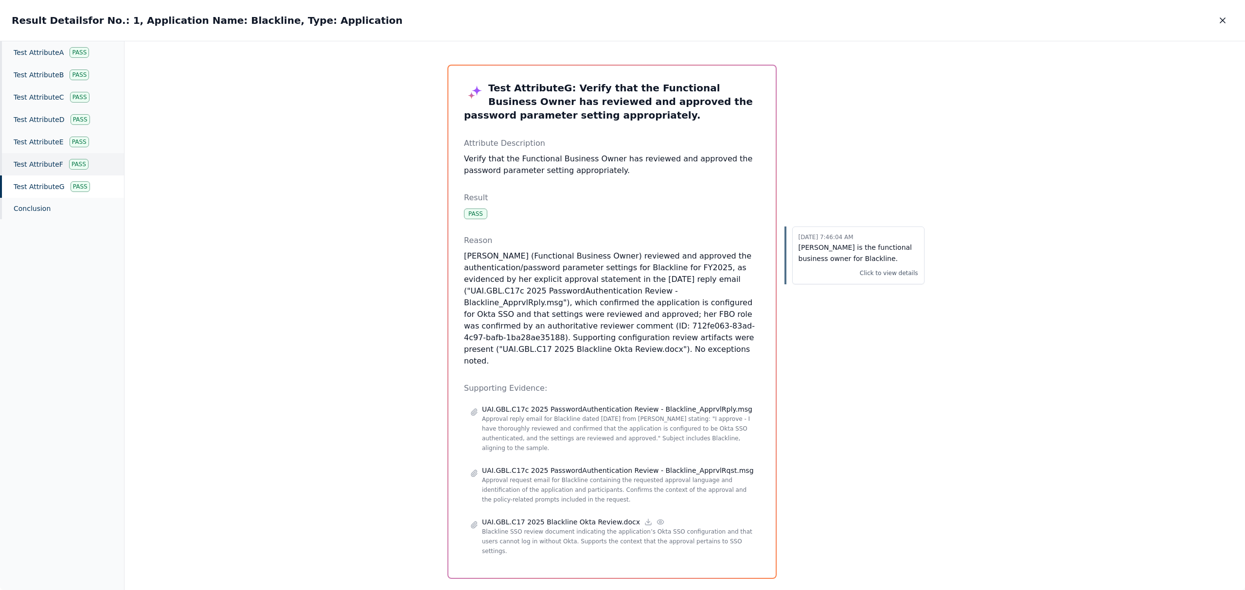
click at [59, 160] on div "Test Attribute F Pass" at bounding box center [62, 164] width 124 height 22
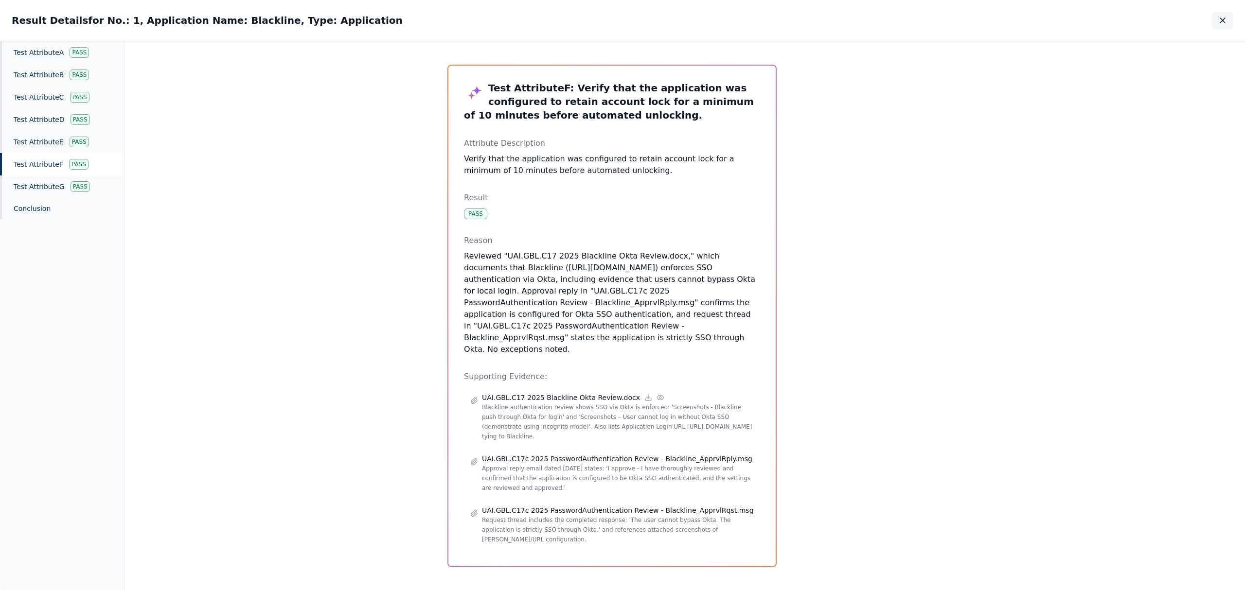
click at [1224, 20] on icon "button" at bounding box center [1223, 21] width 10 height 10
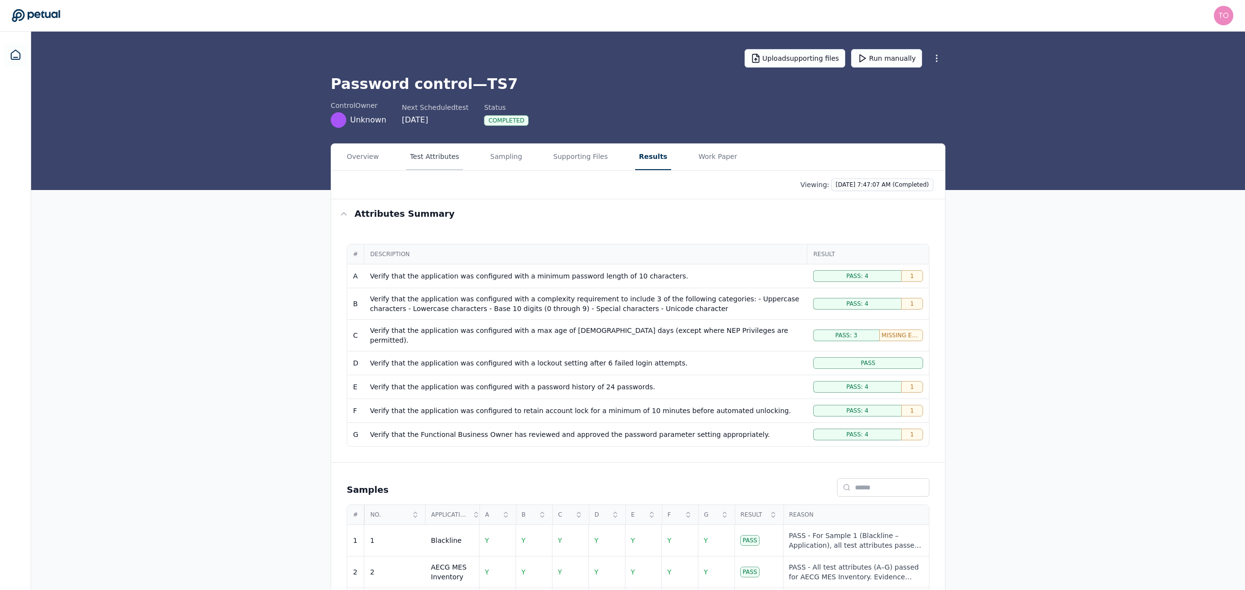
click at [447, 43] on main "Upload supporting files Run manually Password control — TS7 control Owner Unkno…" at bounding box center [638, 366] width 1214 height 668
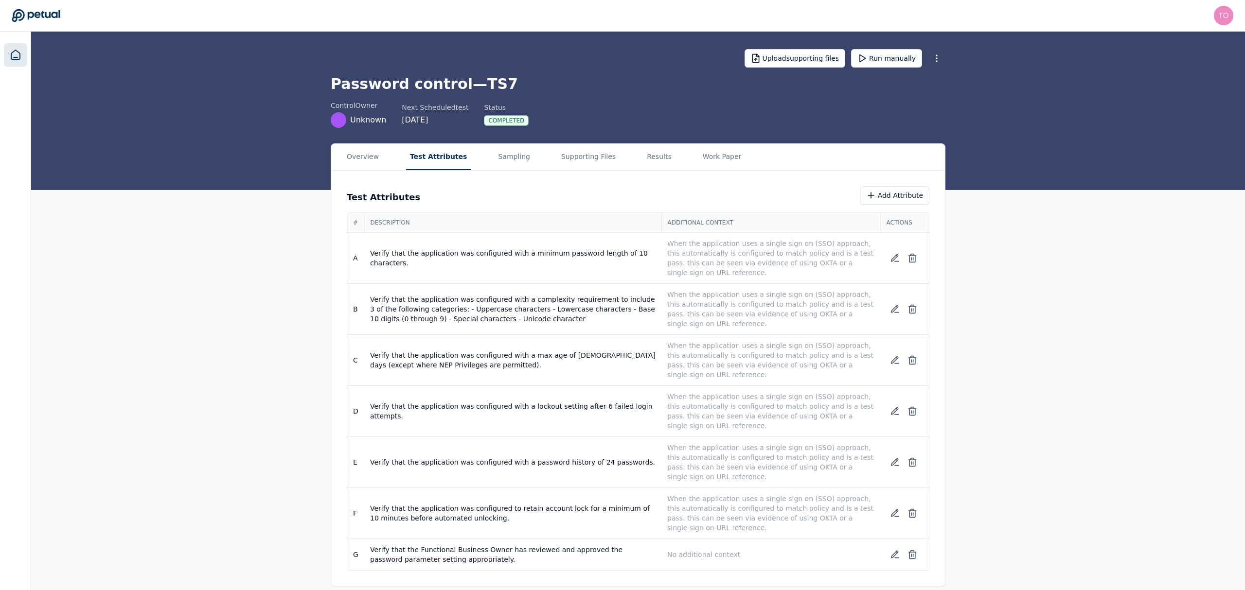
click at [21, 53] on link at bounding box center [15, 54] width 23 height 23
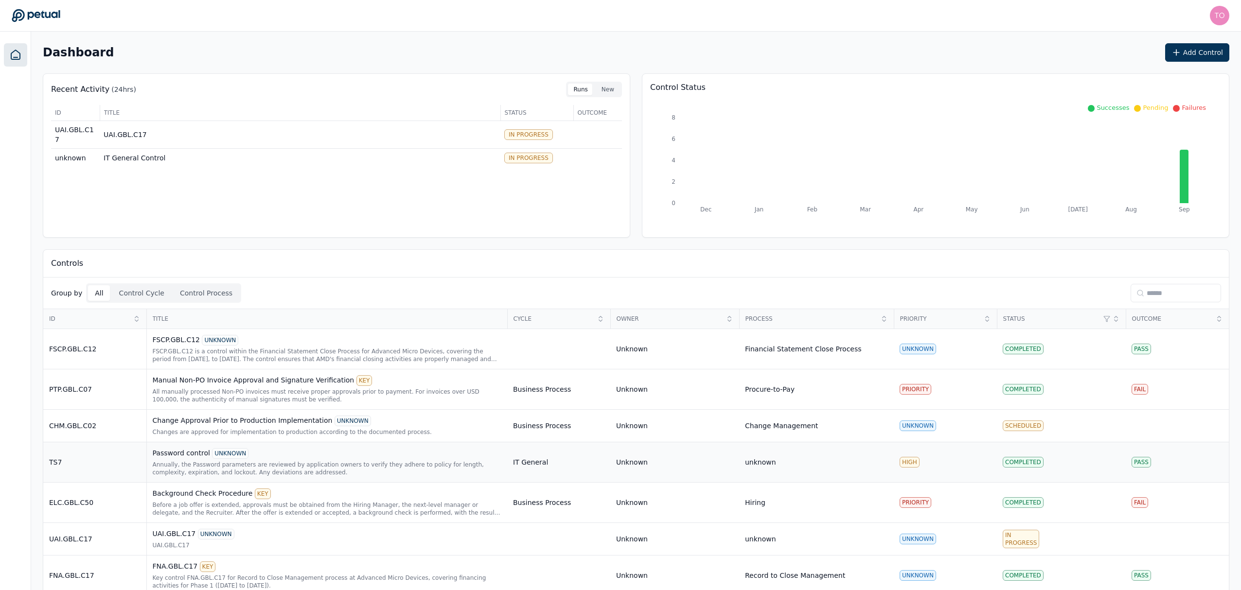
scroll to position [55, 0]
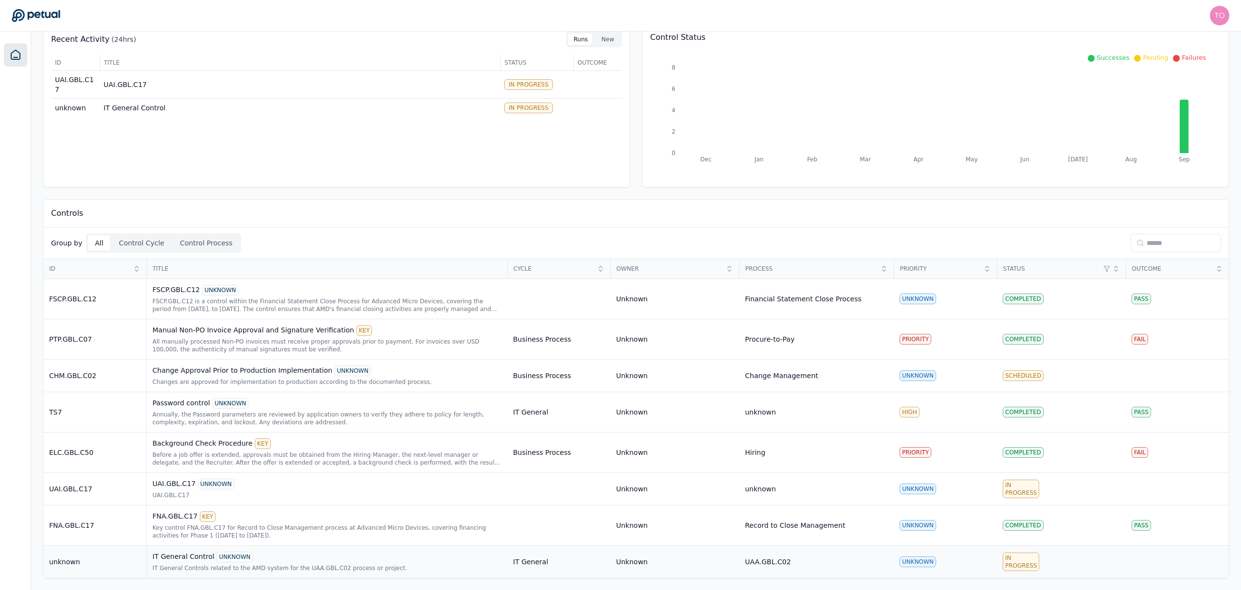
click at [1047, 566] on td "In Progress" at bounding box center [1061, 562] width 129 height 33
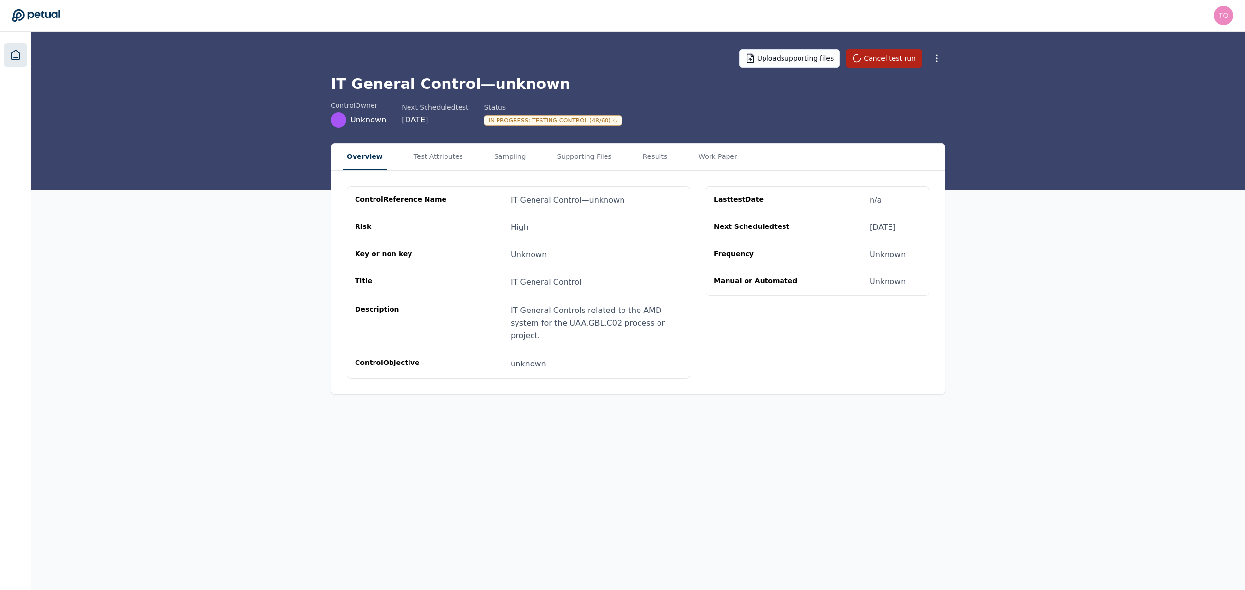
click at [19, 55] on icon at bounding box center [15, 54] width 9 height 9
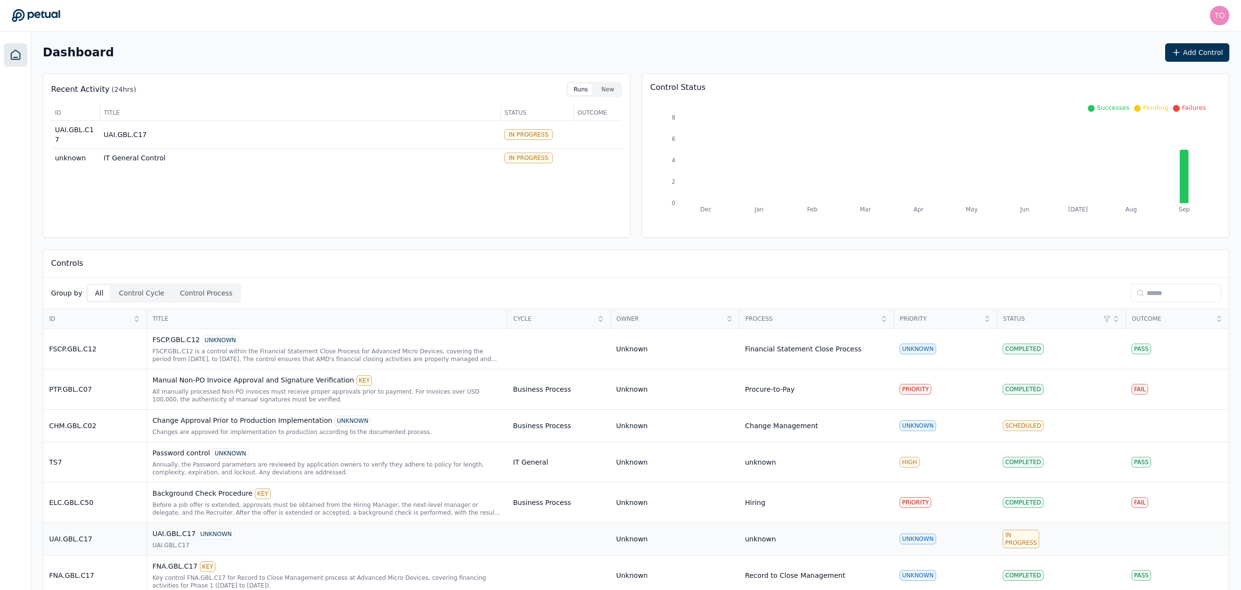
click at [1045, 543] on td "In Progress" at bounding box center [1061, 539] width 129 height 33
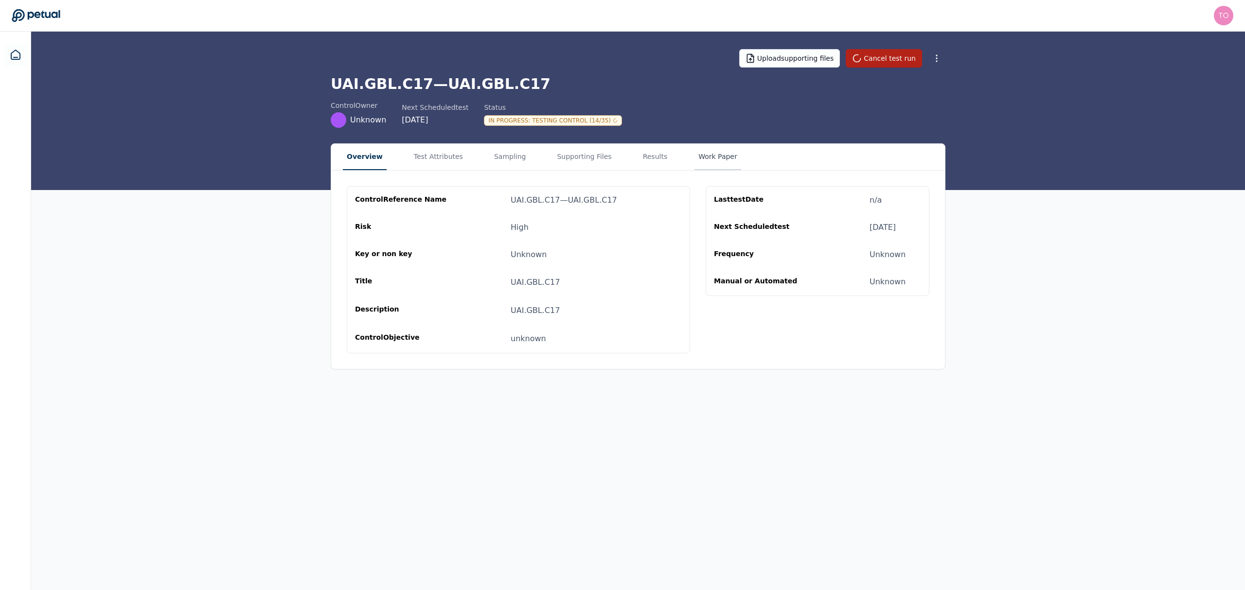
click at [695, 156] on button "Work Paper" at bounding box center [718, 157] width 47 height 26
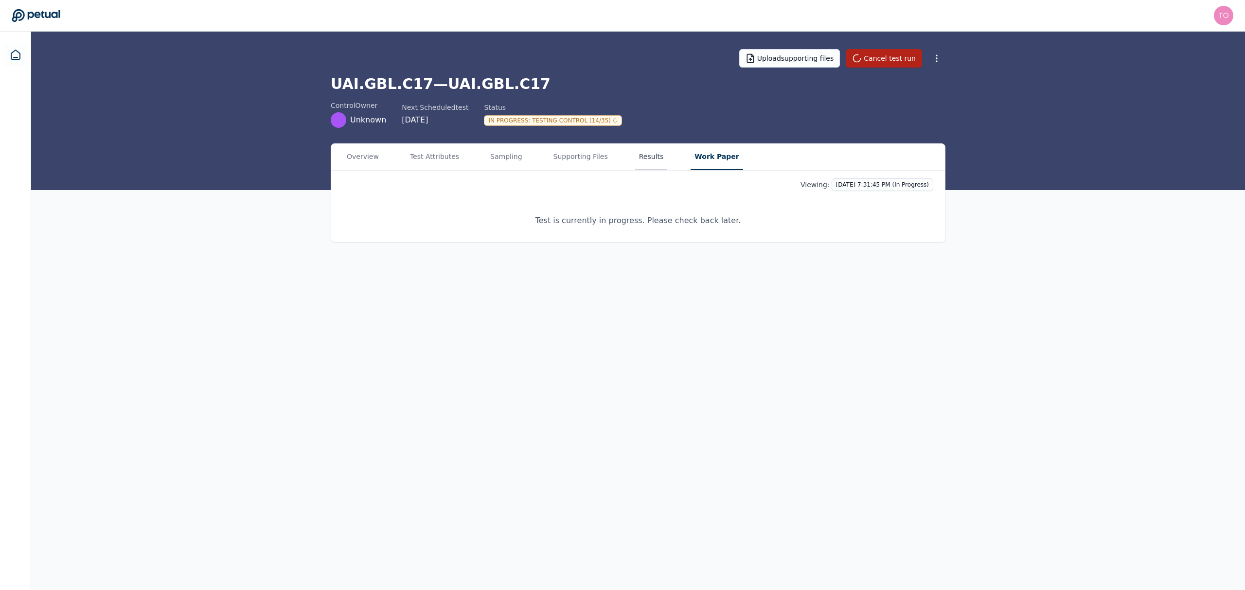
click at [635, 154] on button "Results" at bounding box center [651, 157] width 33 height 26
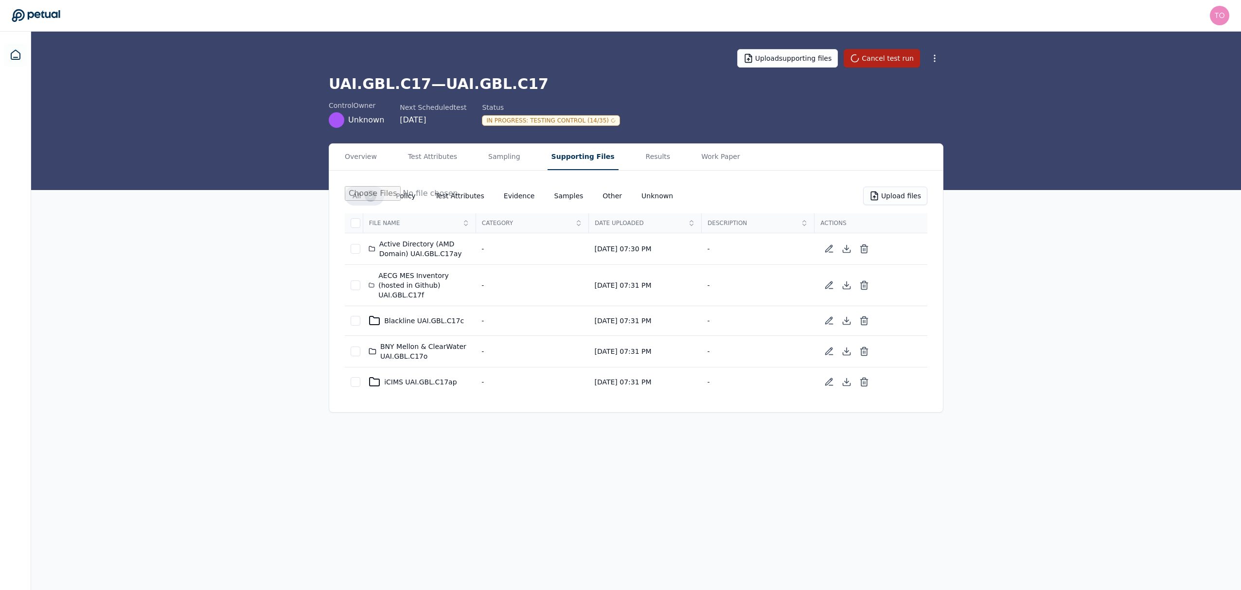
click at [570, 159] on button "Supporting Files" at bounding box center [583, 157] width 71 height 26
click at [644, 158] on button "Results" at bounding box center [660, 157] width 33 height 26
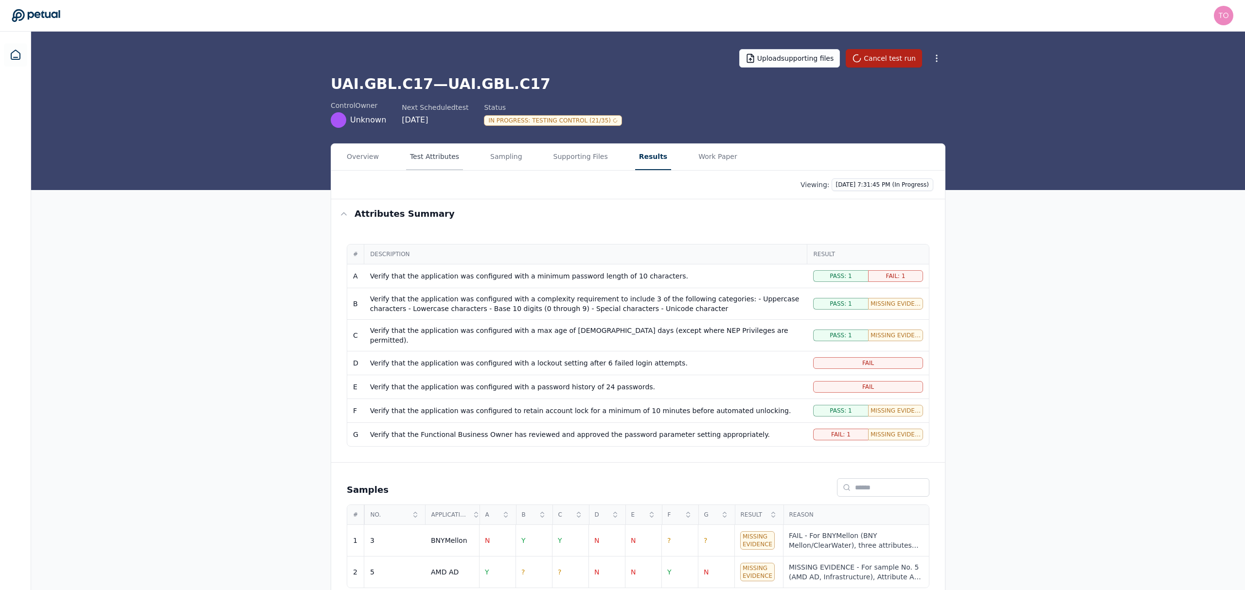
click at [434, 159] on button "Test Attributes" at bounding box center [434, 157] width 57 height 26
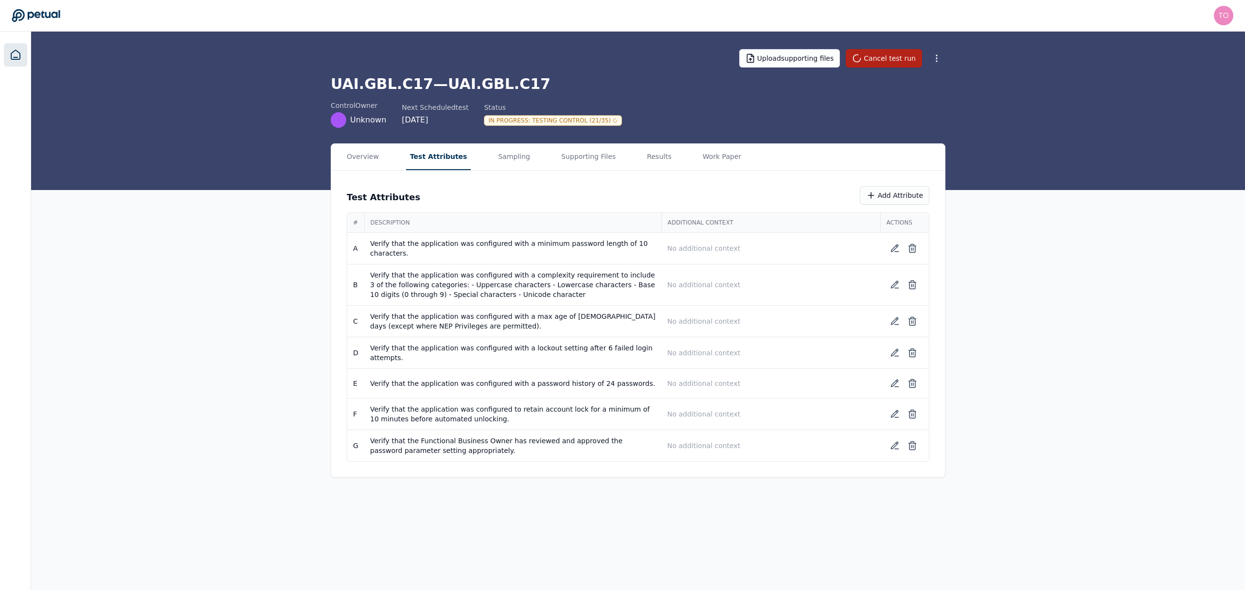
click at [18, 53] on icon at bounding box center [16, 55] width 12 height 12
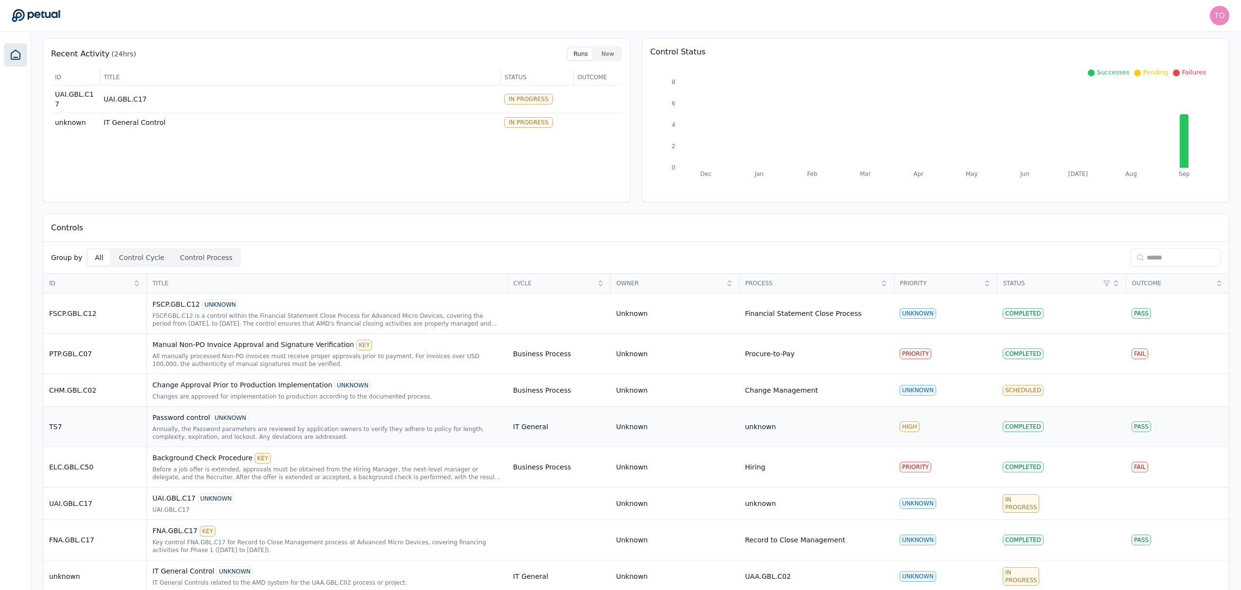
scroll to position [55, 0]
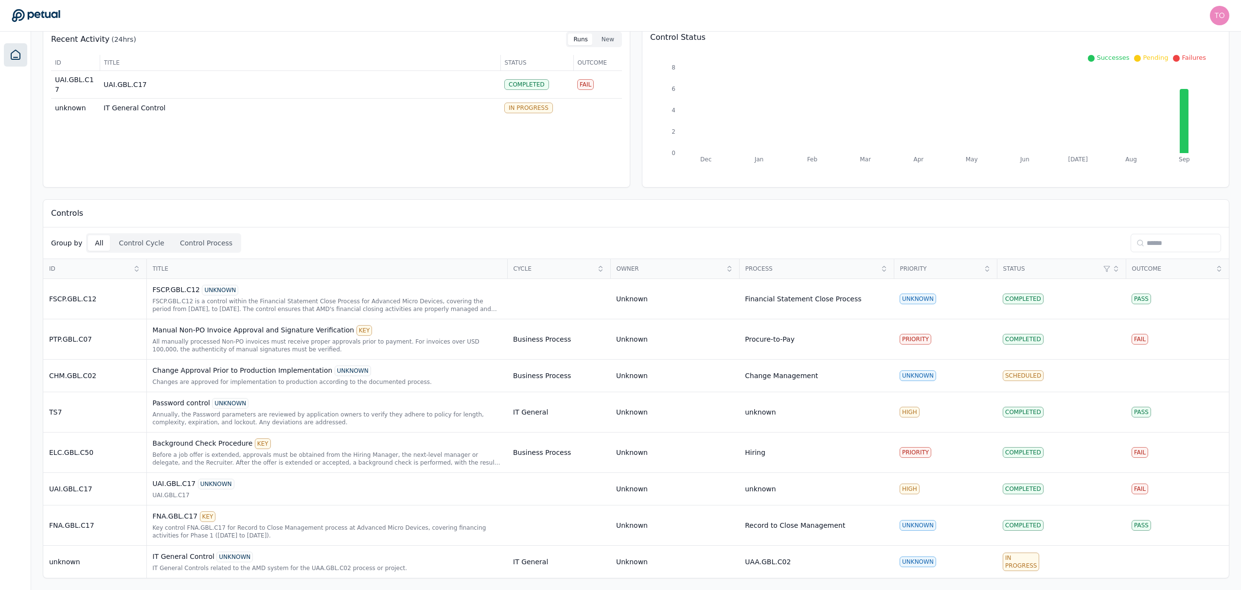
scroll to position [55, 0]
click at [278, 561] on div "IT General Control UNKNOWN" at bounding box center [327, 557] width 349 height 11
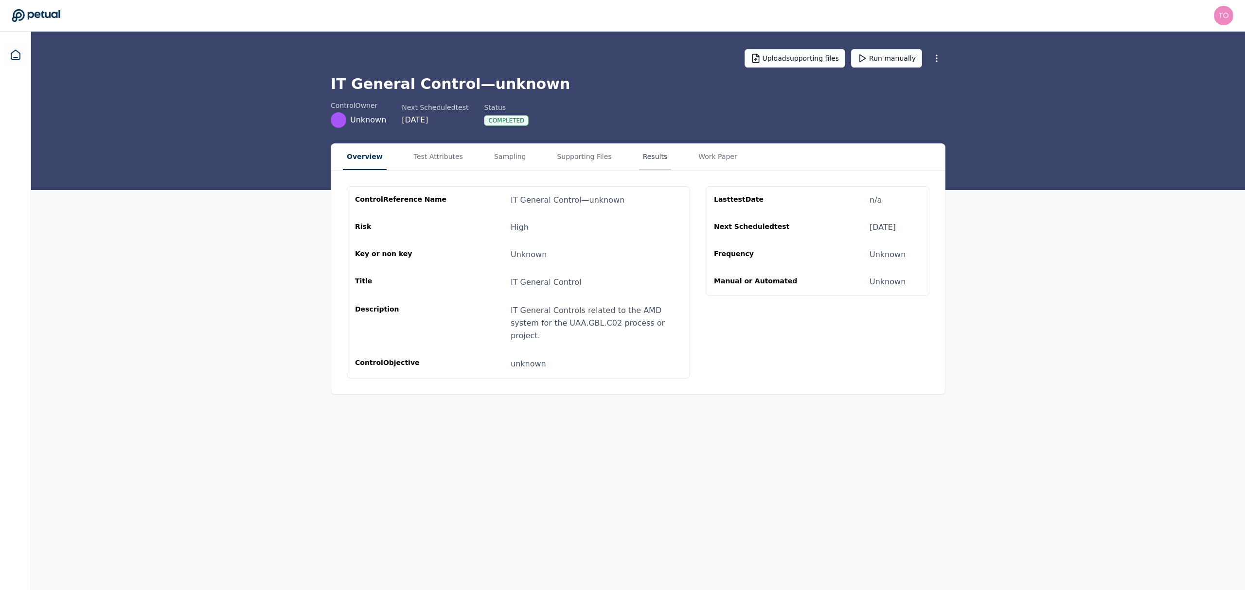
click at [641, 158] on button "Results" at bounding box center [655, 157] width 33 height 26
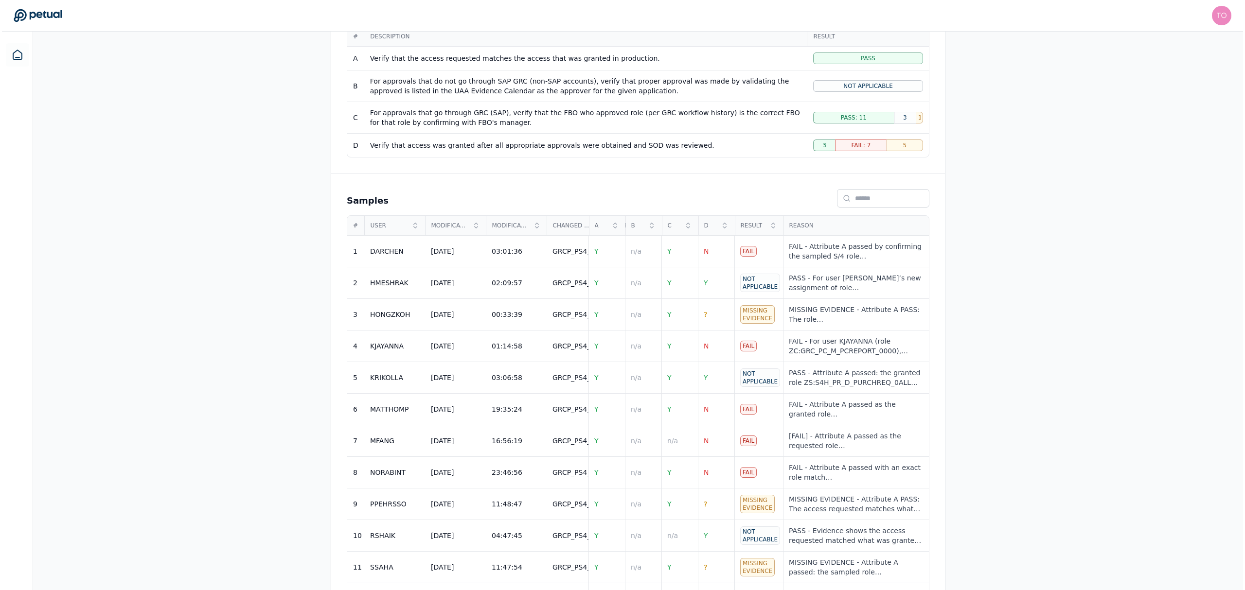
scroll to position [362, 0]
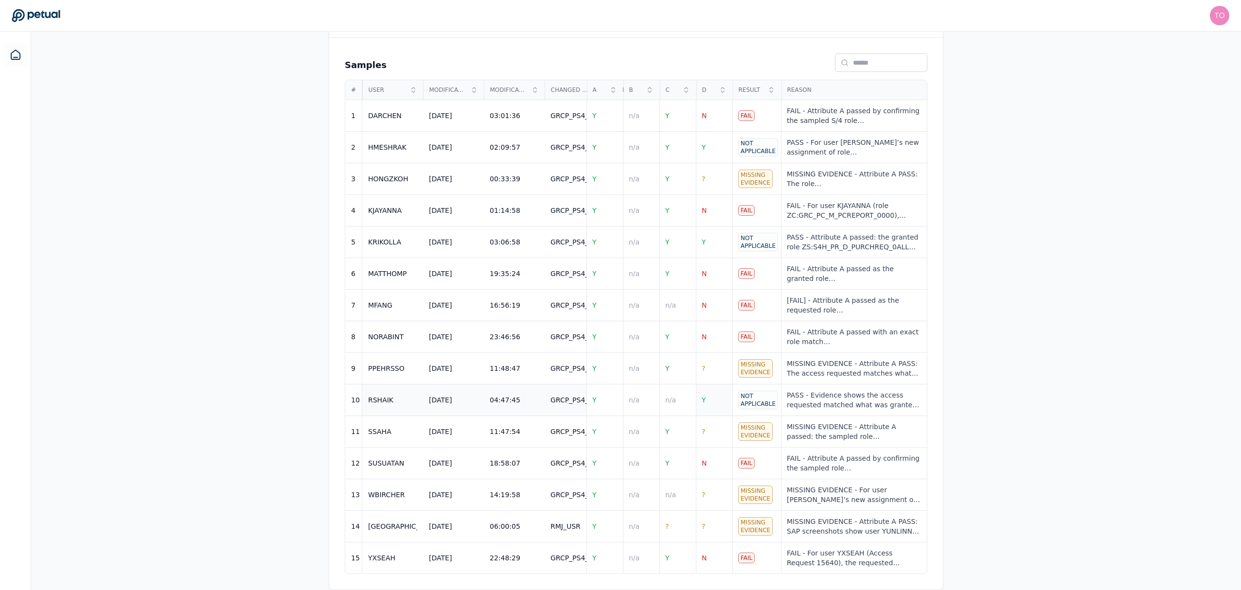
click at [703, 396] on span "Y" at bounding box center [704, 400] width 4 height 8
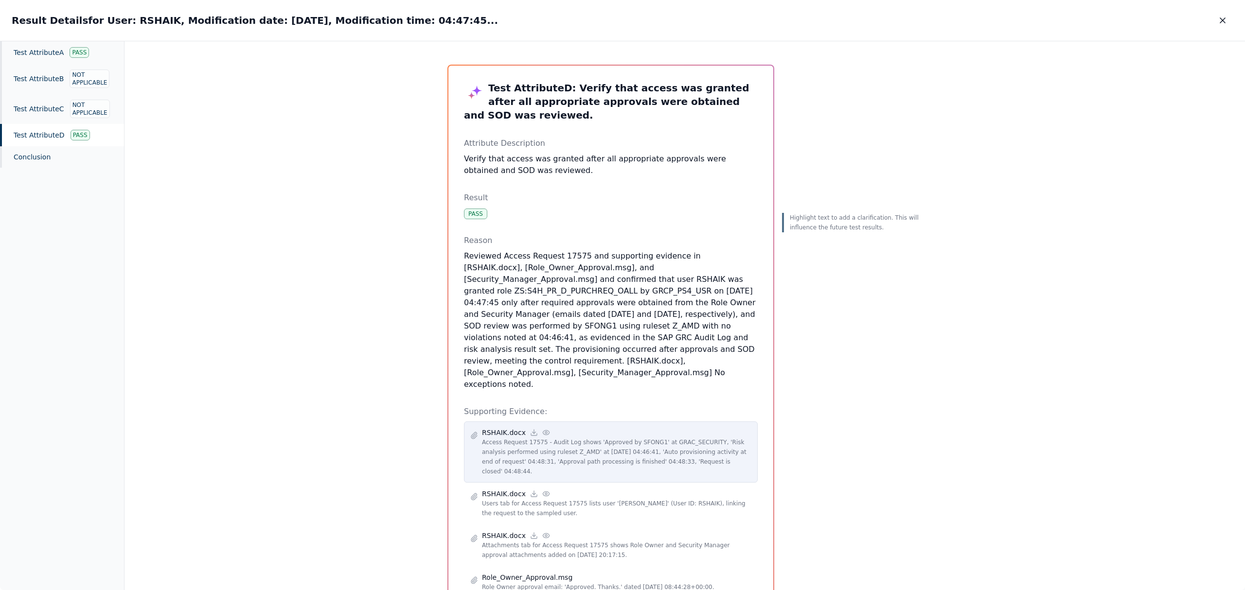
click at [543, 430] on icon at bounding box center [546, 432] width 6 height 4
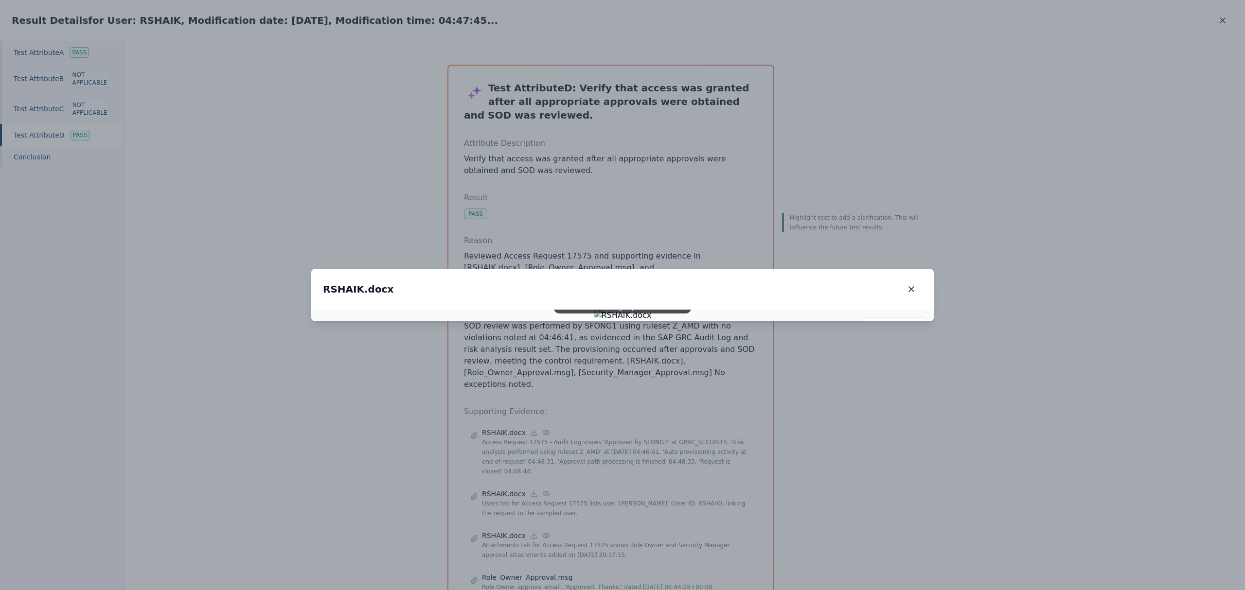
drag, startPoint x: 914, startPoint y: 100, endPoint x: 927, endPoint y: 109, distance: 16.0
click at [915, 285] on icon "button" at bounding box center [912, 290] width 10 height 10
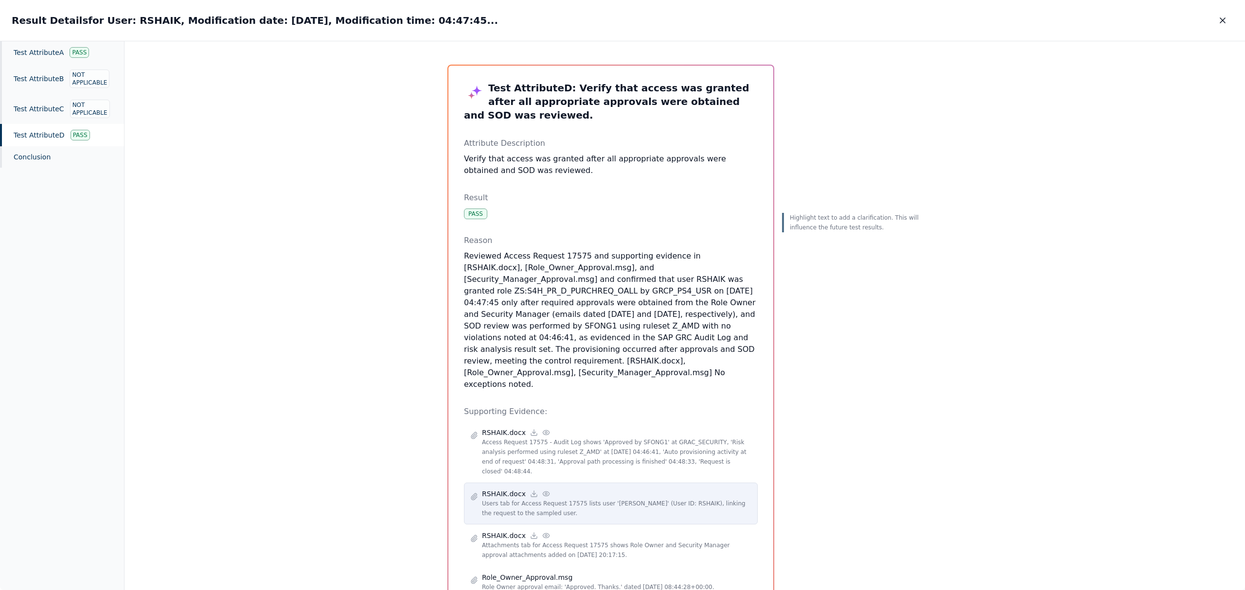
click at [545, 493] on circle at bounding box center [546, 494] width 2 height 2
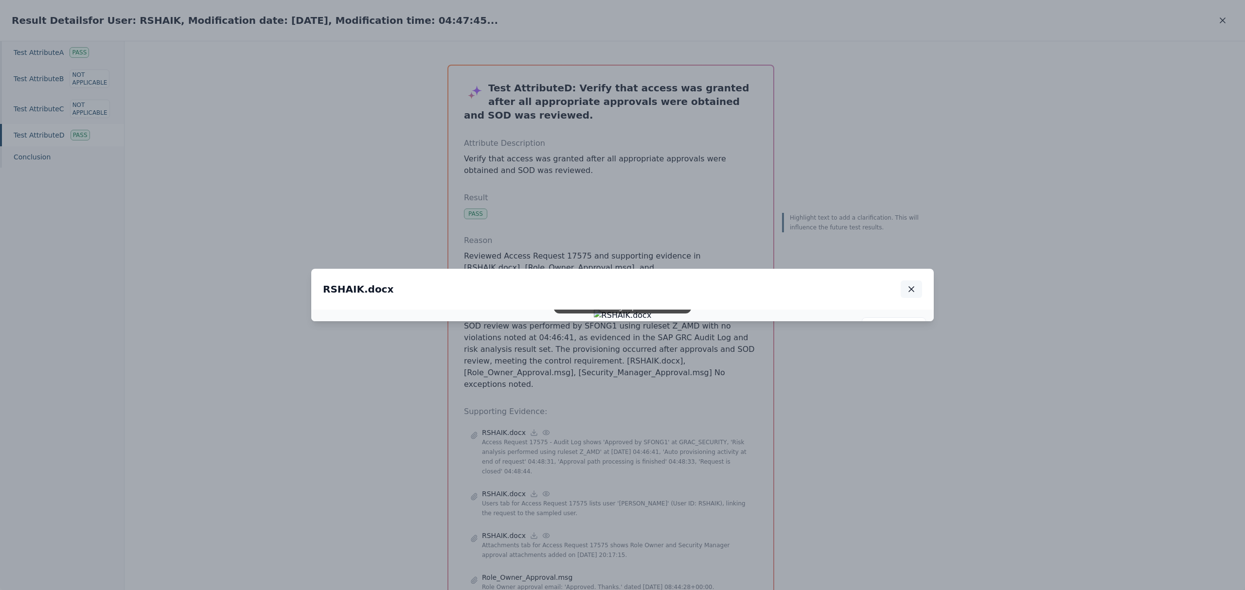
click at [913, 285] on icon "button" at bounding box center [912, 290] width 10 height 10
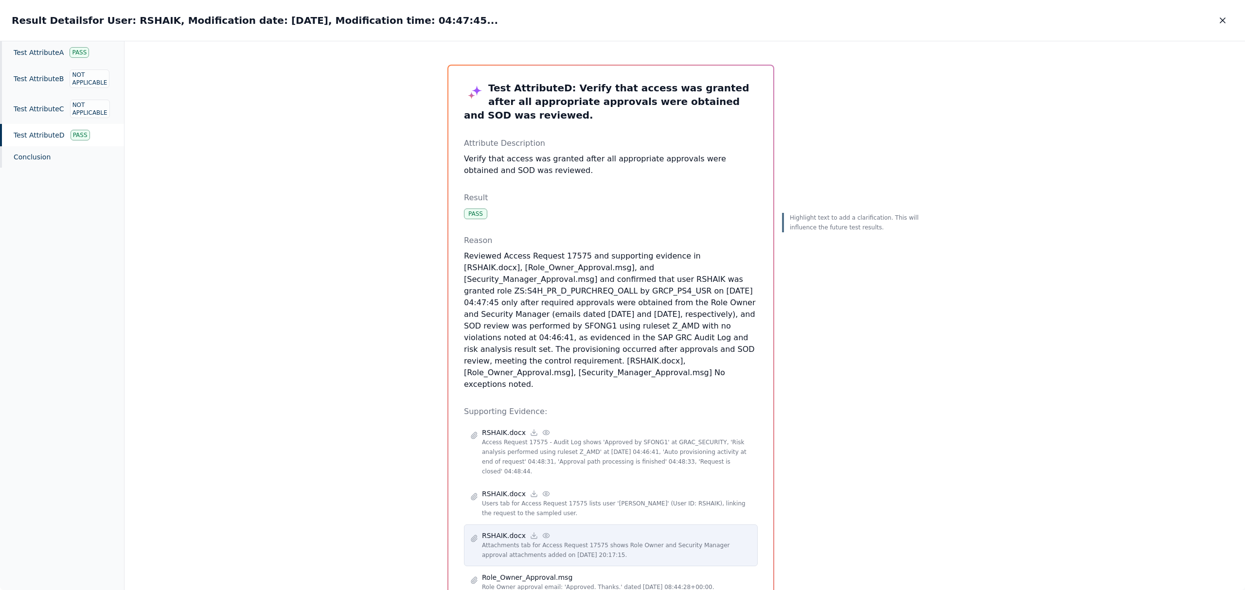
click at [542, 532] on icon at bounding box center [546, 536] width 8 height 8
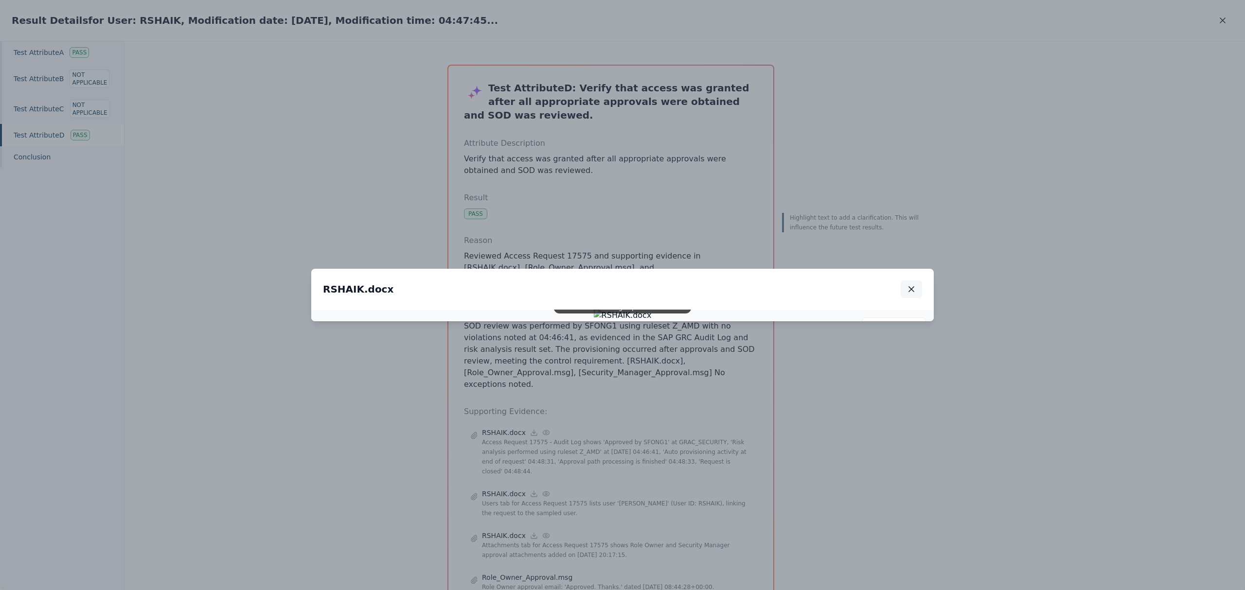
click at [911, 285] on icon "button" at bounding box center [912, 290] width 10 height 10
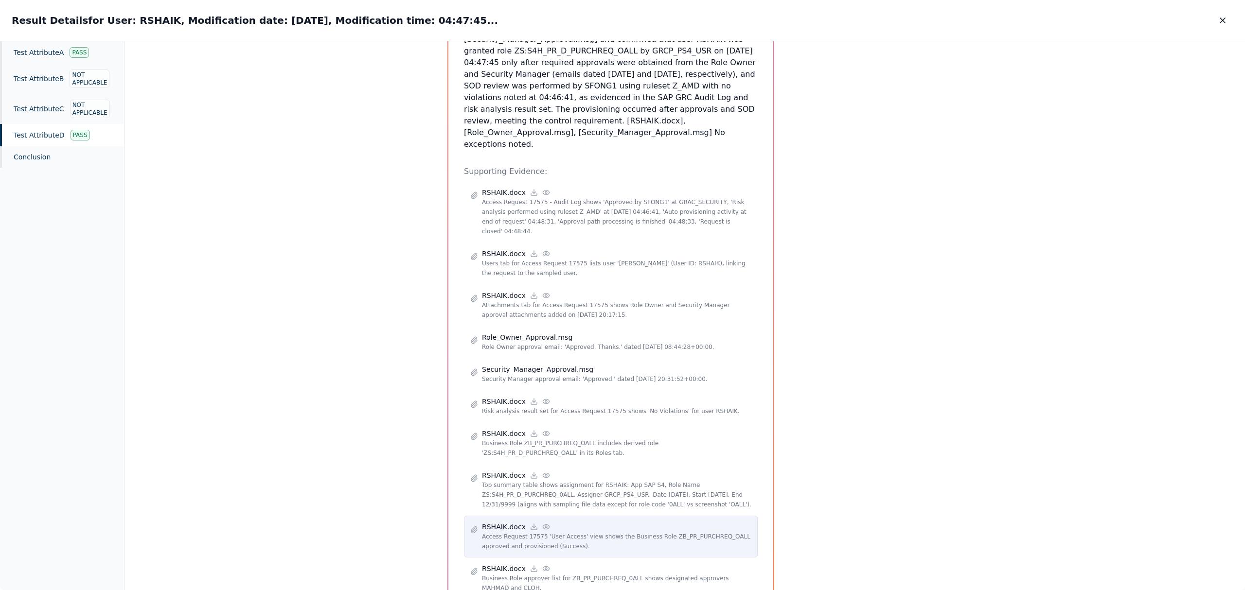
scroll to position [250, 0]
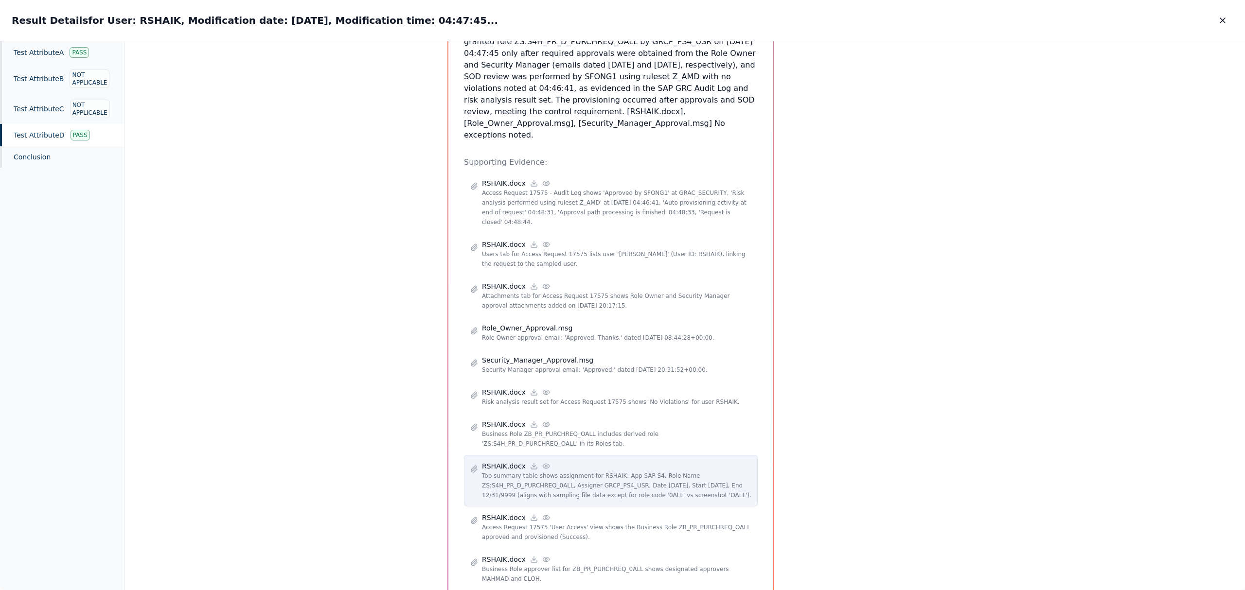
click at [542, 463] on icon at bounding box center [546, 467] width 8 height 8
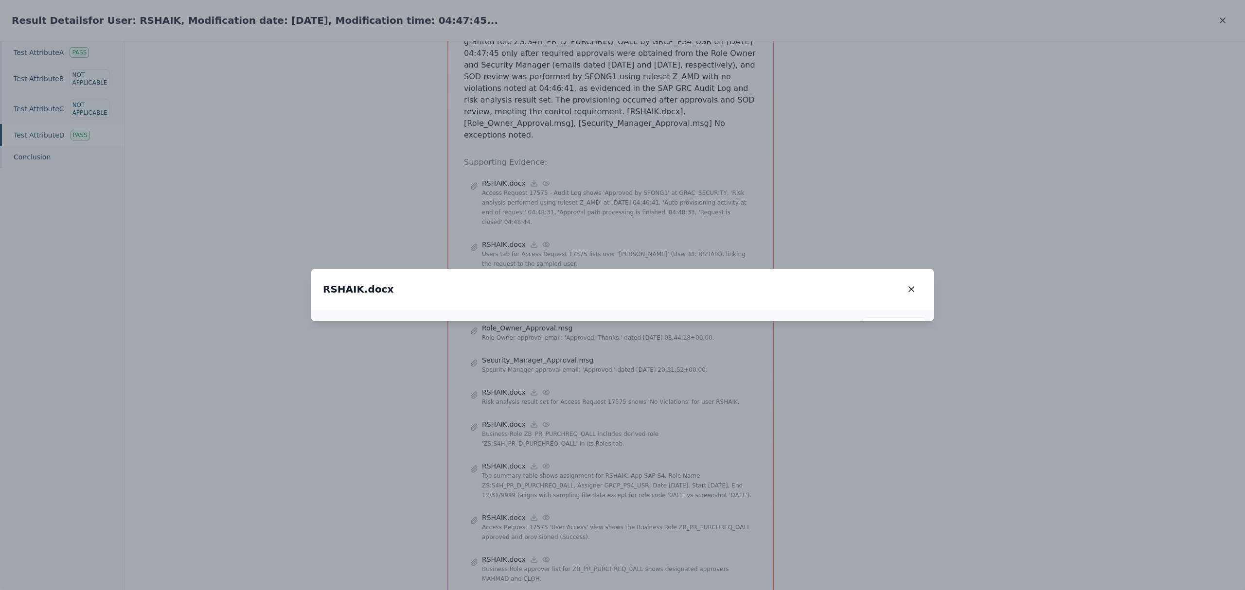
drag, startPoint x: 605, startPoint y: 242, endPoint x: 634, endPoint y: 415, distance: 176.1
click at [634, 477] on img at bounding box center [651, 489] width 119 height 24
click at [913, 285] on icon "button" at bounding box center [912, 290] width 10 height 10
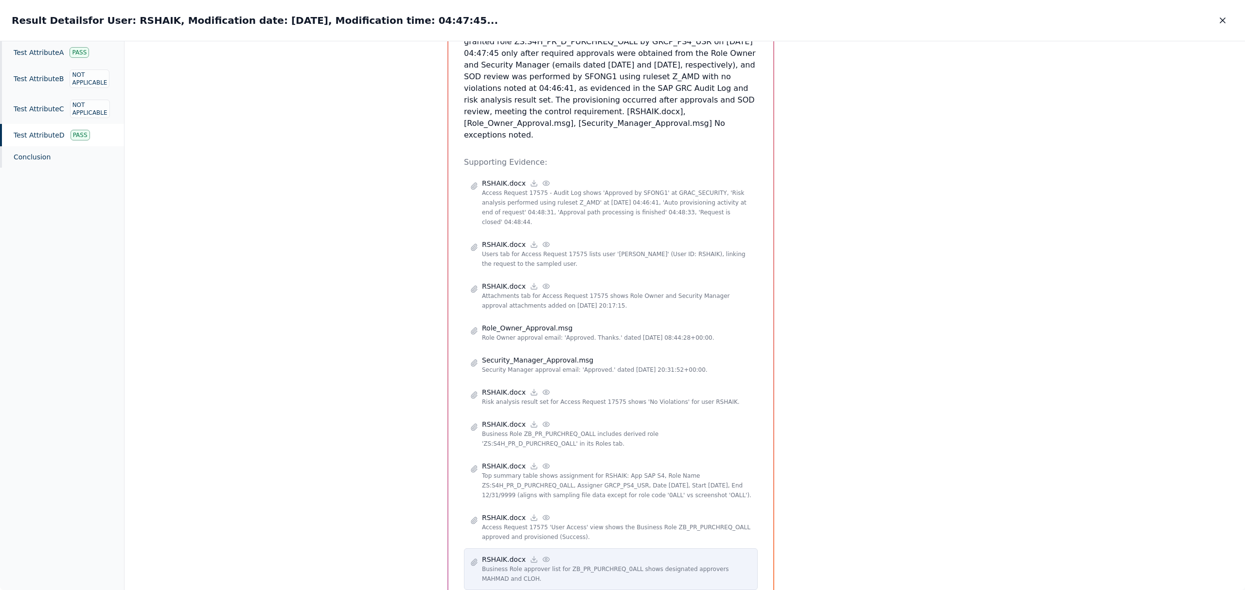
click at [545, 559] on circle at bounding box center [546, 560] width 2 height 2
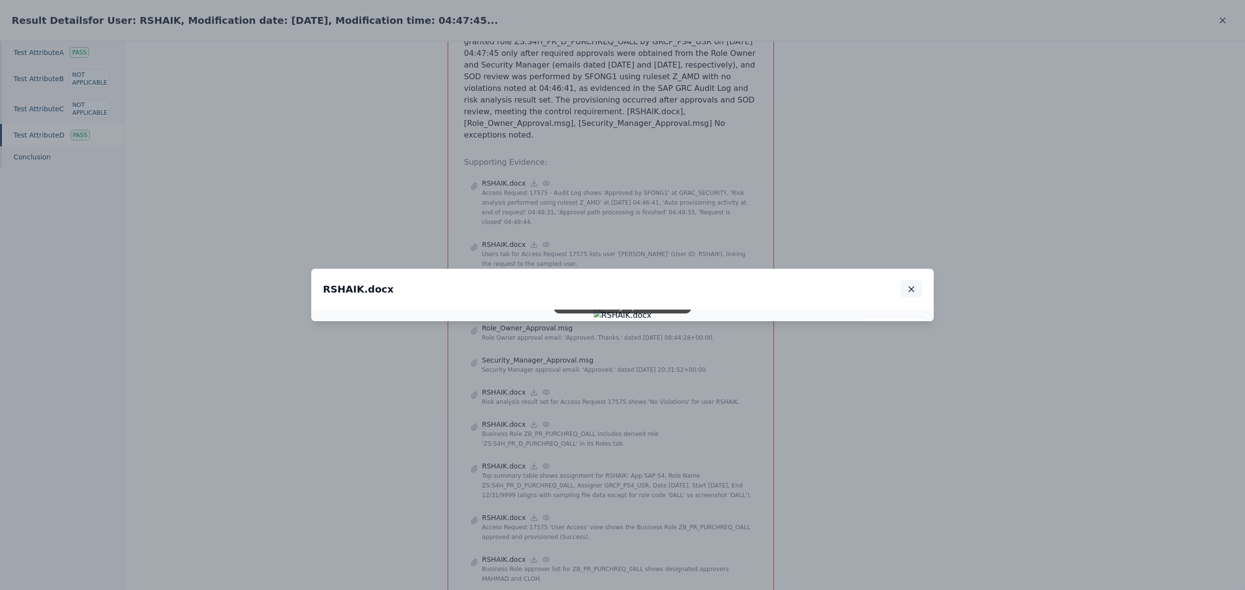
click at [912, 285] on icon "button" at bounding box center [912, 290] width 10 height 10
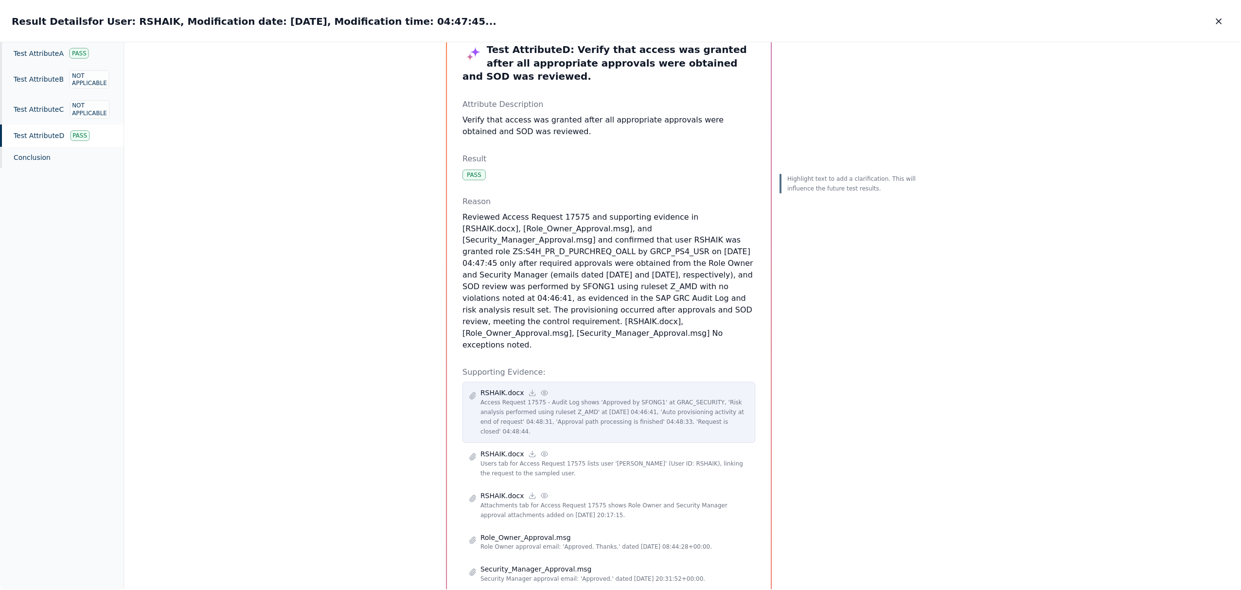
scroll to position [0, 0]
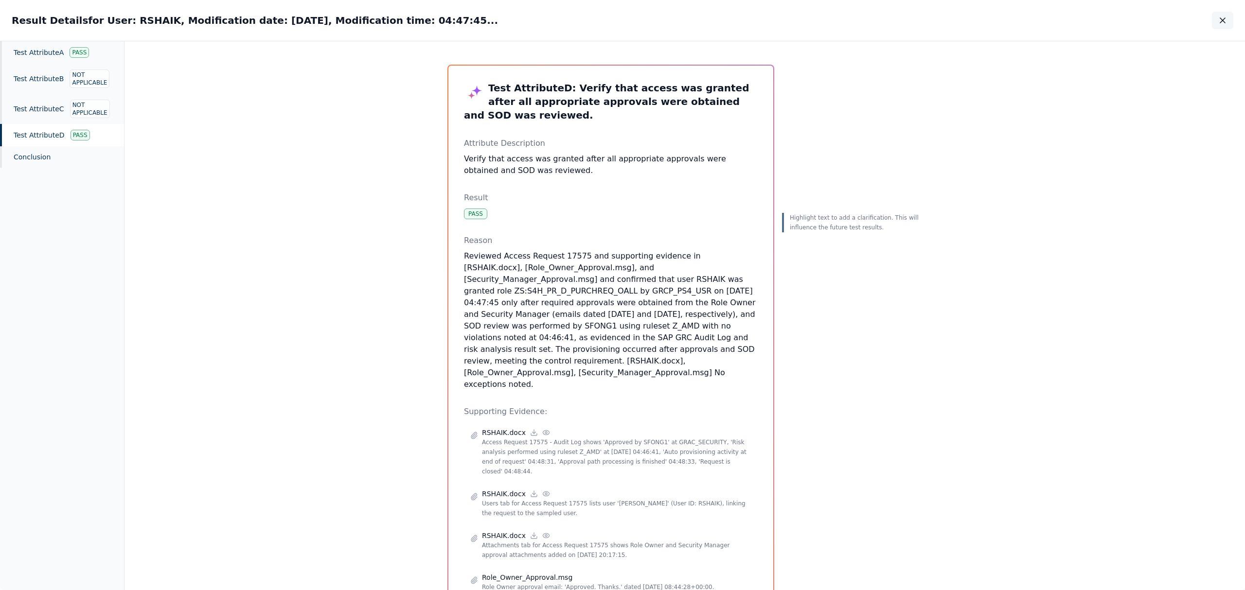
click at [1224, 16] on icon "button" at bounding box center [1223, 21] width 10 height 10
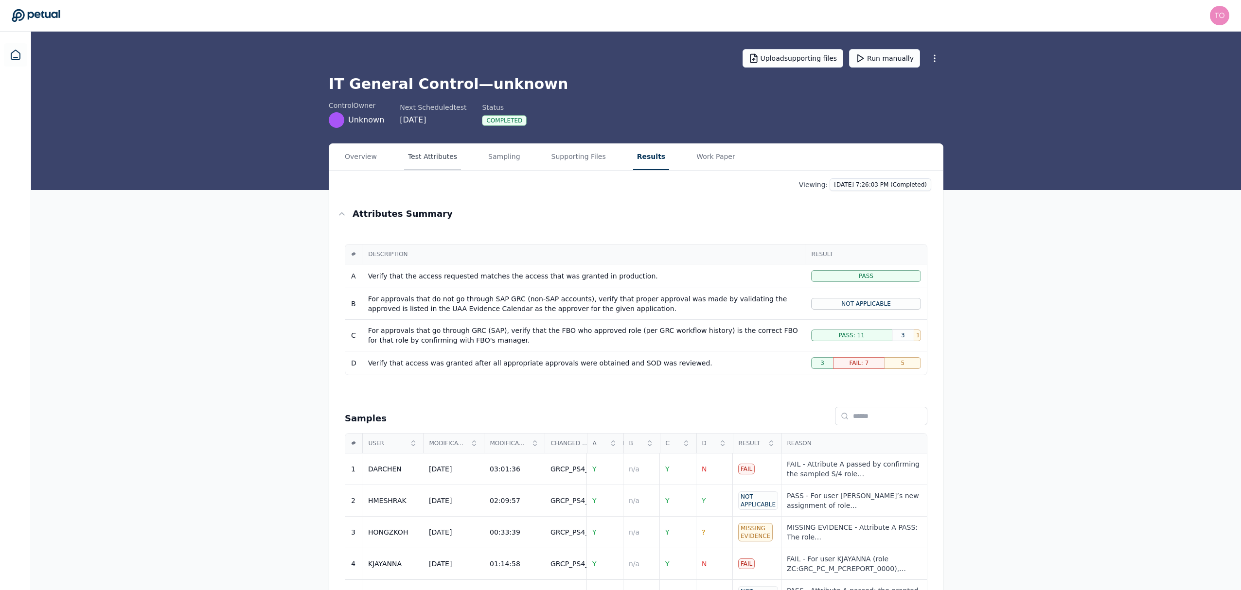
click at [436, 158] on button "Test Attributes" at bounding box center [432, 157] width 57 height 26
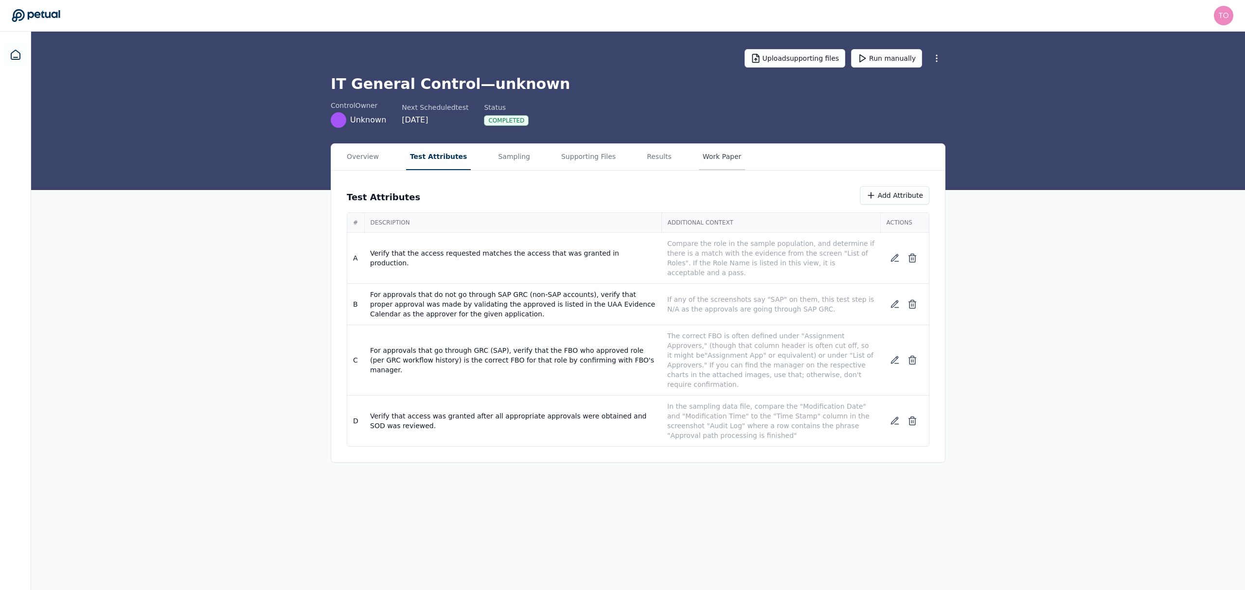
click at [699, 155] on button "Work Paper" at bounding box center [722, 157] width 47 height 26
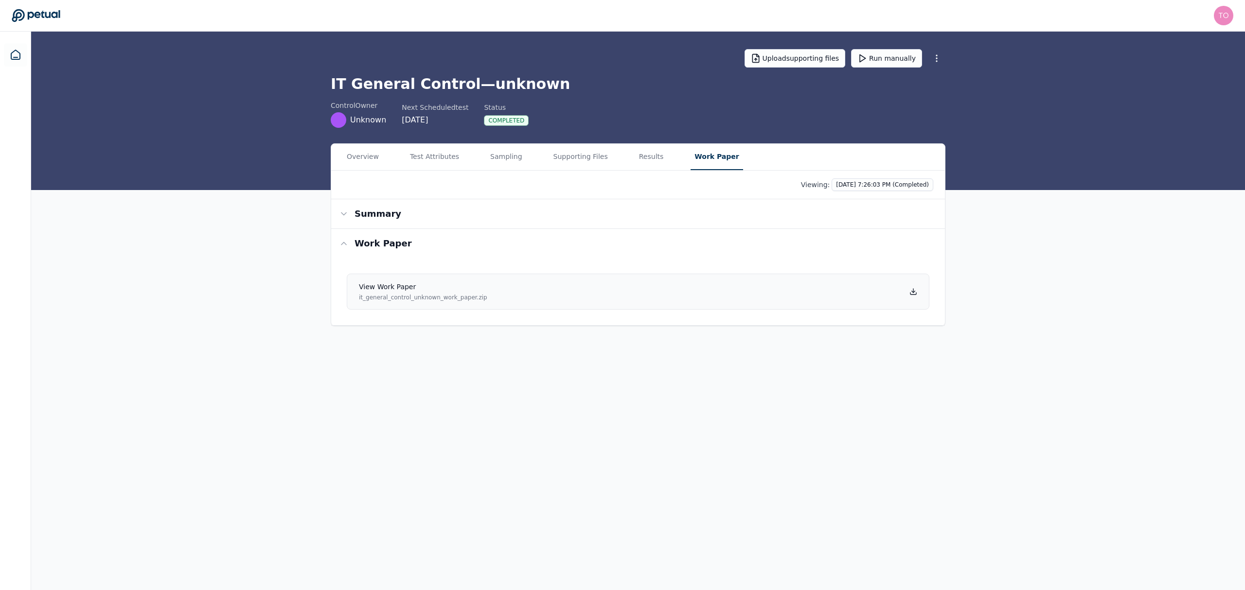
click at [904, 288] on link "View work paper it_general_control_unknown_work_paper.zip" at bounding box center [638, 292] width 583 height 36
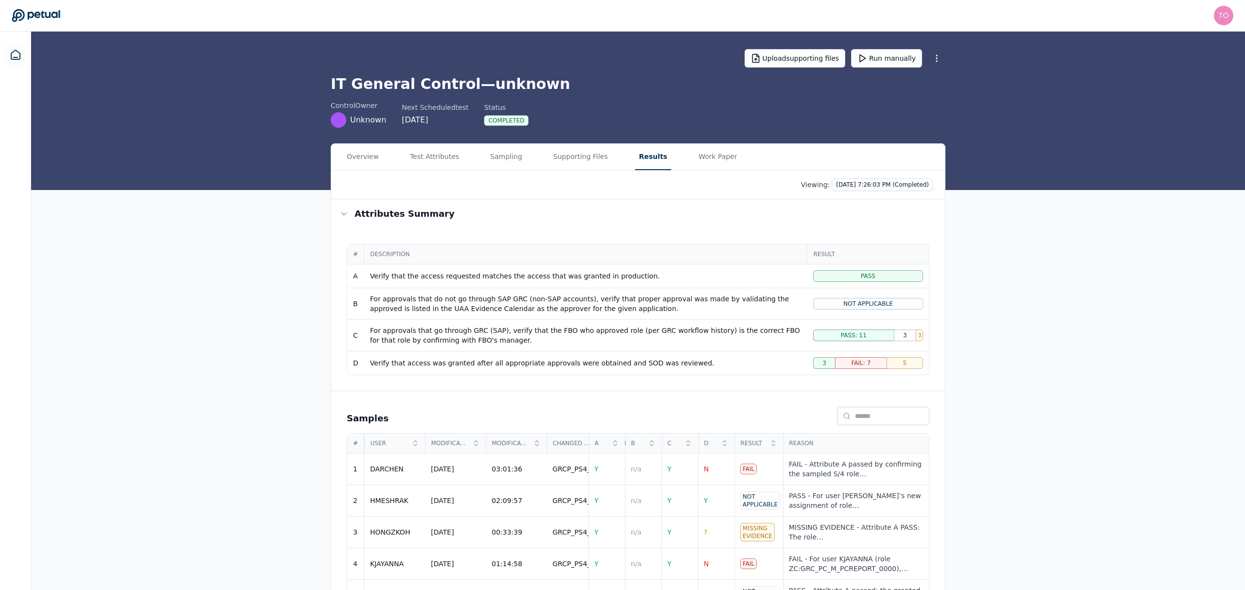
click at [641, 161] on button "Results" at bounding box center [653, 157] width 36 height 26
click at [476, 157] on div "Overview Test Attributes Sampling Supporting Files Results Work Paper" at bounding box center [636, 157] width 614 height 27
click at [486, 156] on button "Sampling" at bounding box center [506, 157] width 40 height 26
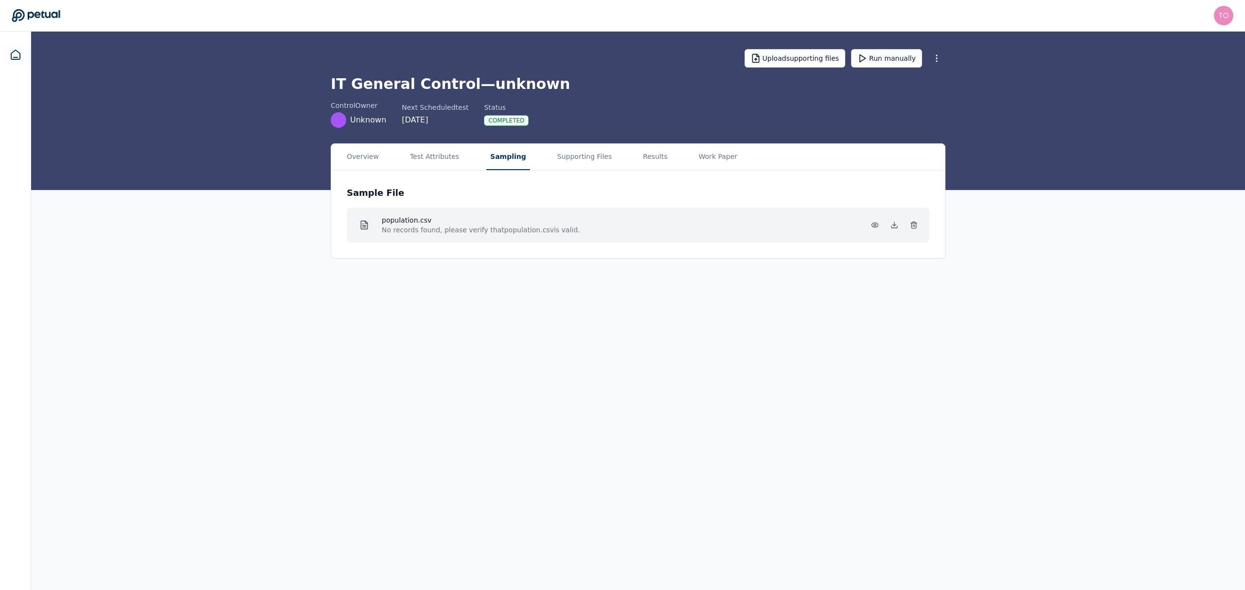
click at [507, 230] on p "No records found, please verify that population.csv is valid." at bounding box center [481, 230] width 198 height 10
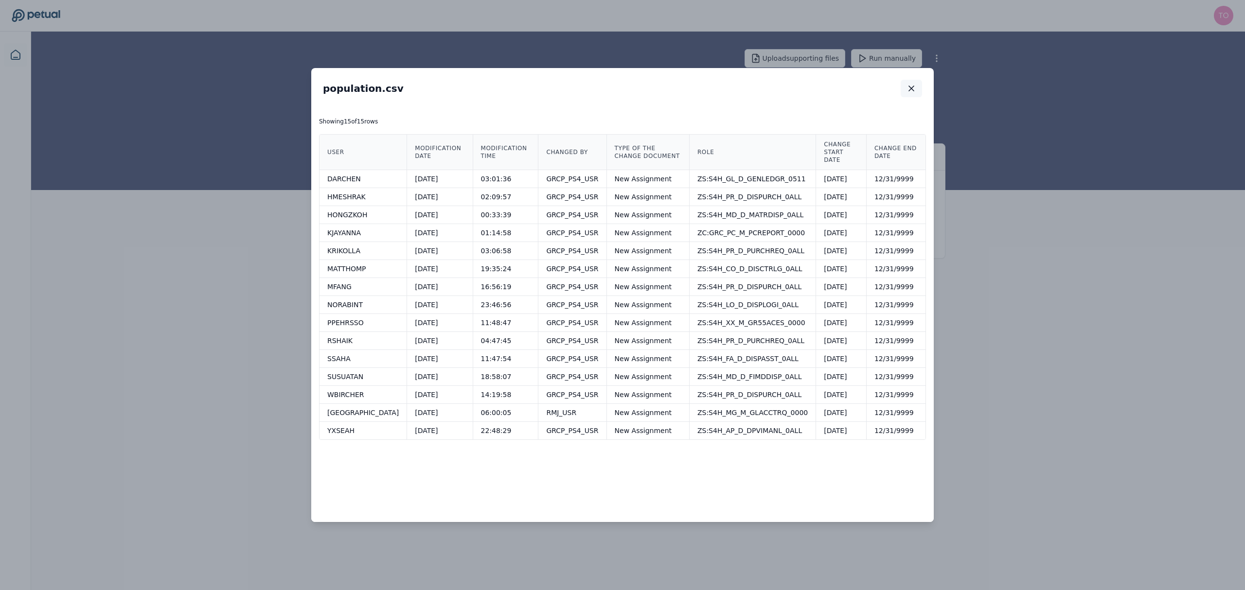
click at [913, 88] on icon "button" at bounding box center [912, 89] width 10 height 10
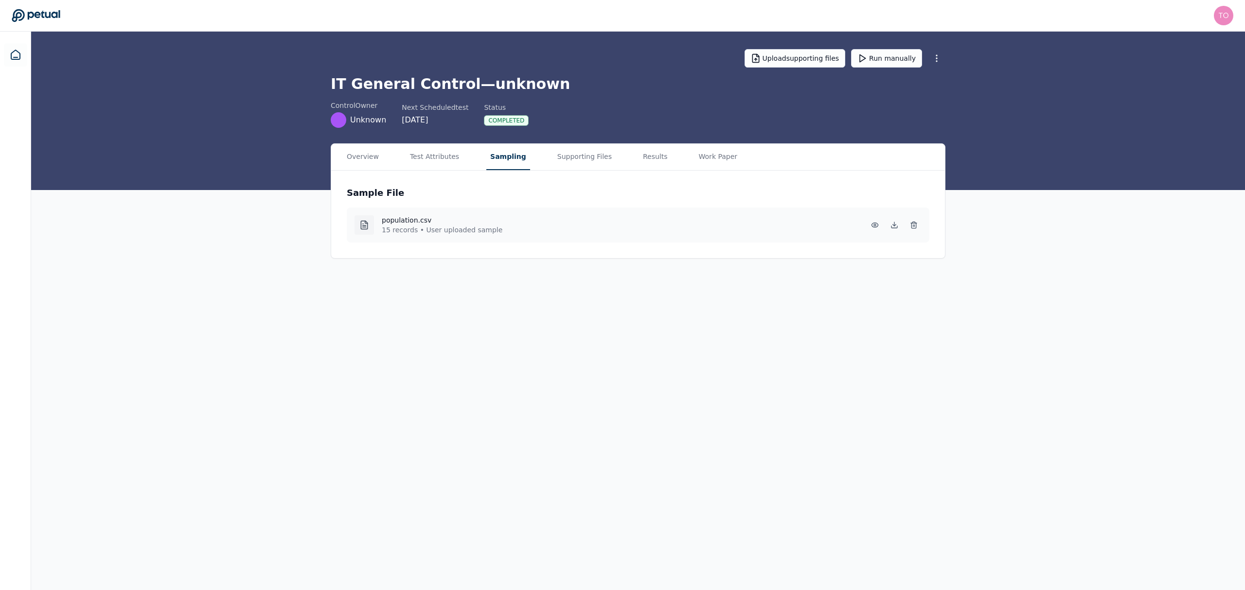
click at [1079, 302] on main "Upload supporting files Run manually IT General Control — unknown control Owner…" at bounding box center [638, 311] width 1214 height 559
click at [609, 155] on div "Overview Test Attributes Sampling Supporting Files Results Work Paper" at bounding box center [638, 157] width 614 height 27
click at [635, 160] on button "Results" at bounding box center [653, 157] width 36 height 26
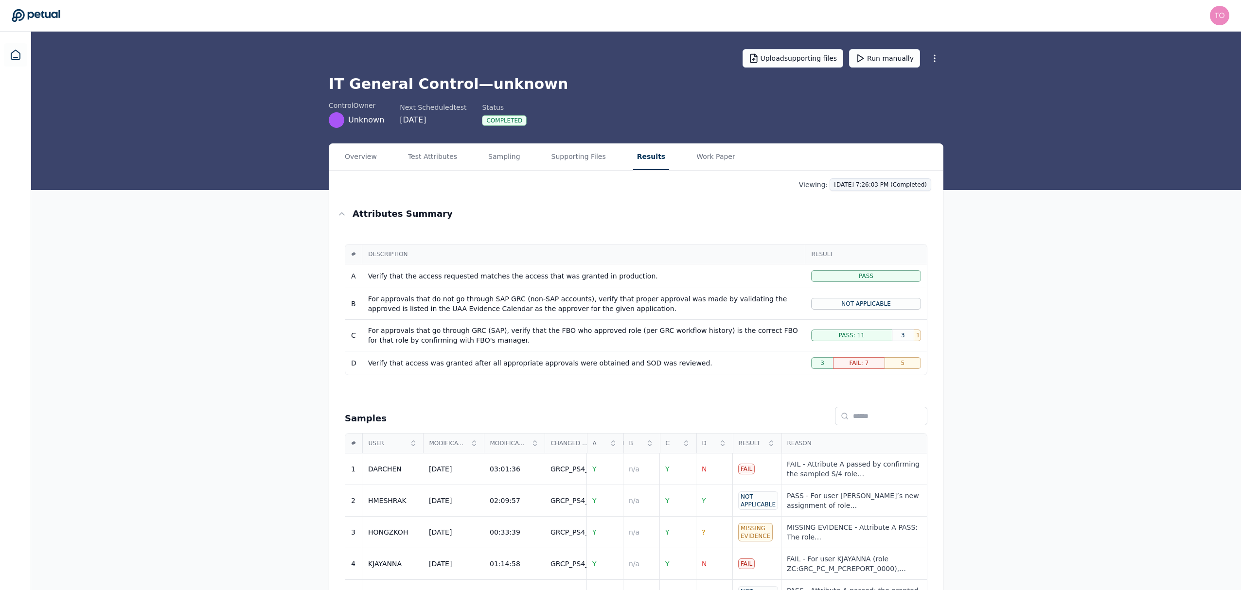
click at [894, 187] on html "tony.bolasna@amd.com tony.bolasna@amd.com Sign out Upload supporting files Run …" at bounding box center [620, 472] width 1241 height 944
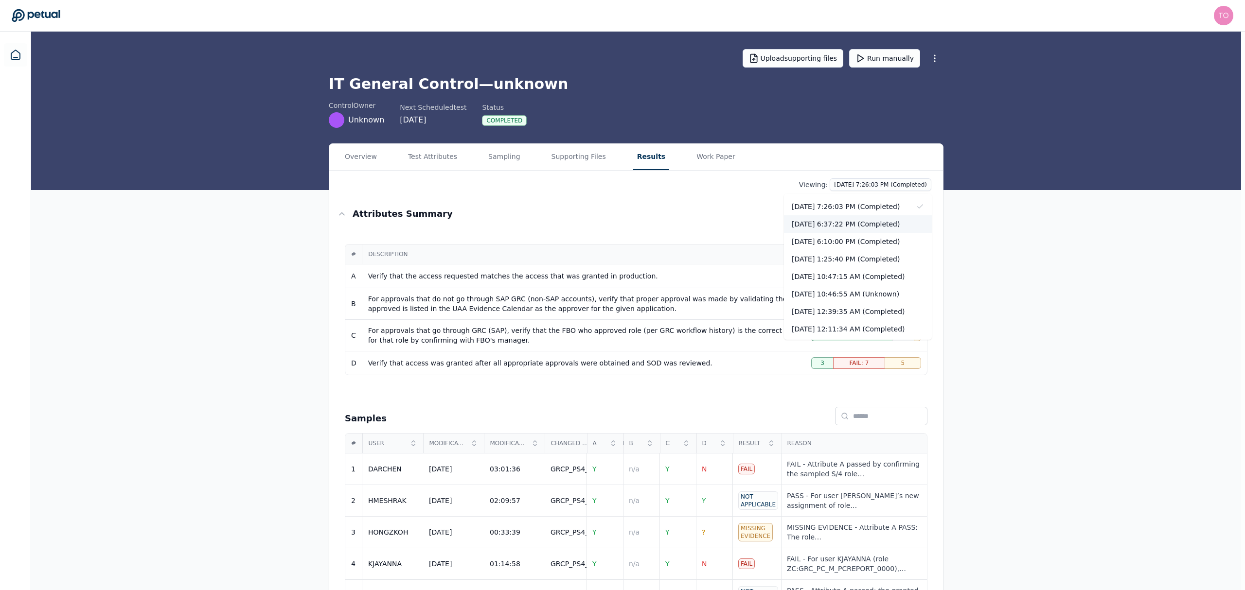
click at [862, 225] on div "10/5/2025, 6:37:22 PM (Completed)" at bounding box center [858, 224] width 148 height 18
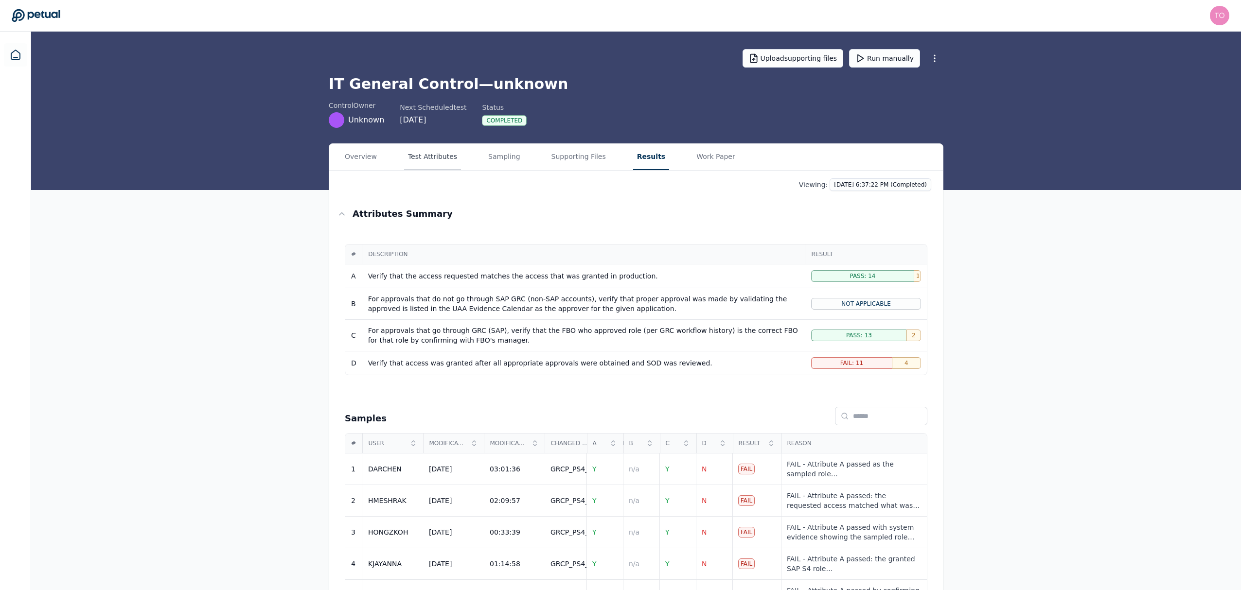
click at [420, 155] on button "Test Attributes" at bounding box center [432, 157] width 57 height 26
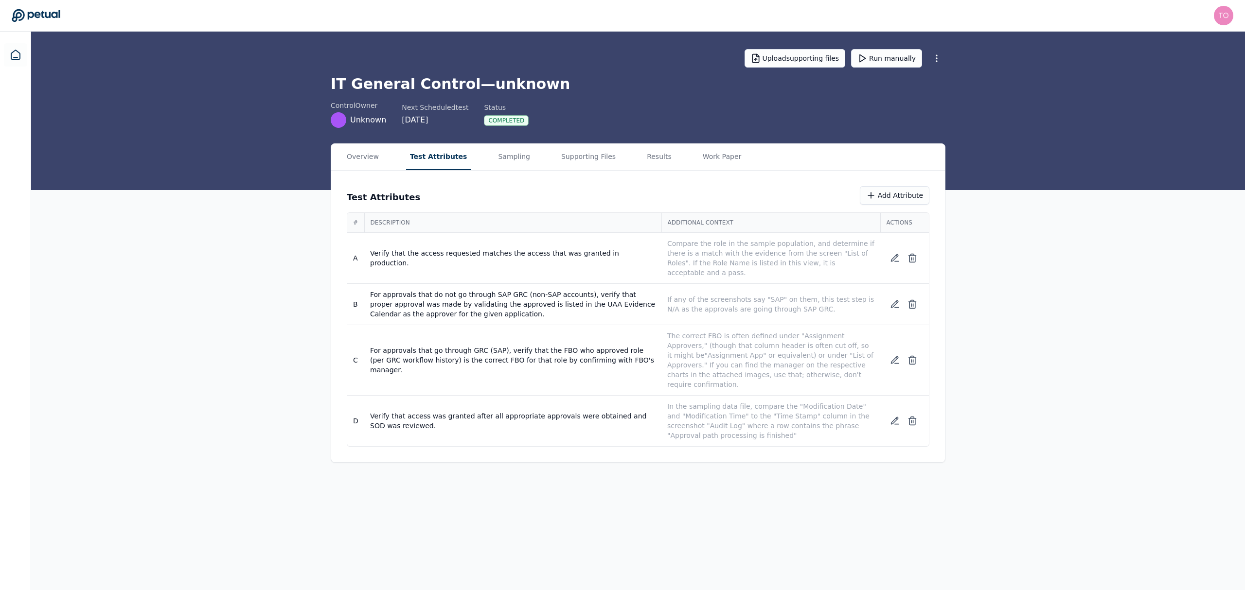
click at [657, 150] on div "Overview Test Attributes Sampling Supporting Files Results Work Paper" at bounding box center [638, 157] width 614 height 27
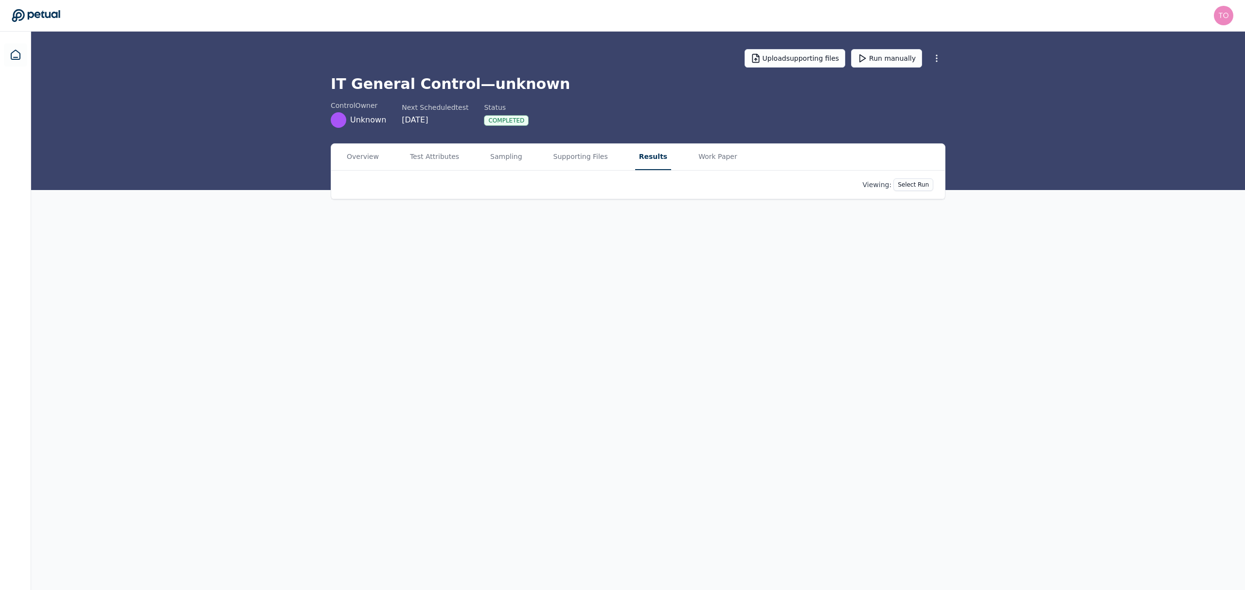
click at [648, 154] on button "Results" at bounding box center [653, 157] width 36 height 26
